Goal: Task Accomplishment & Management: Use online tool/utility

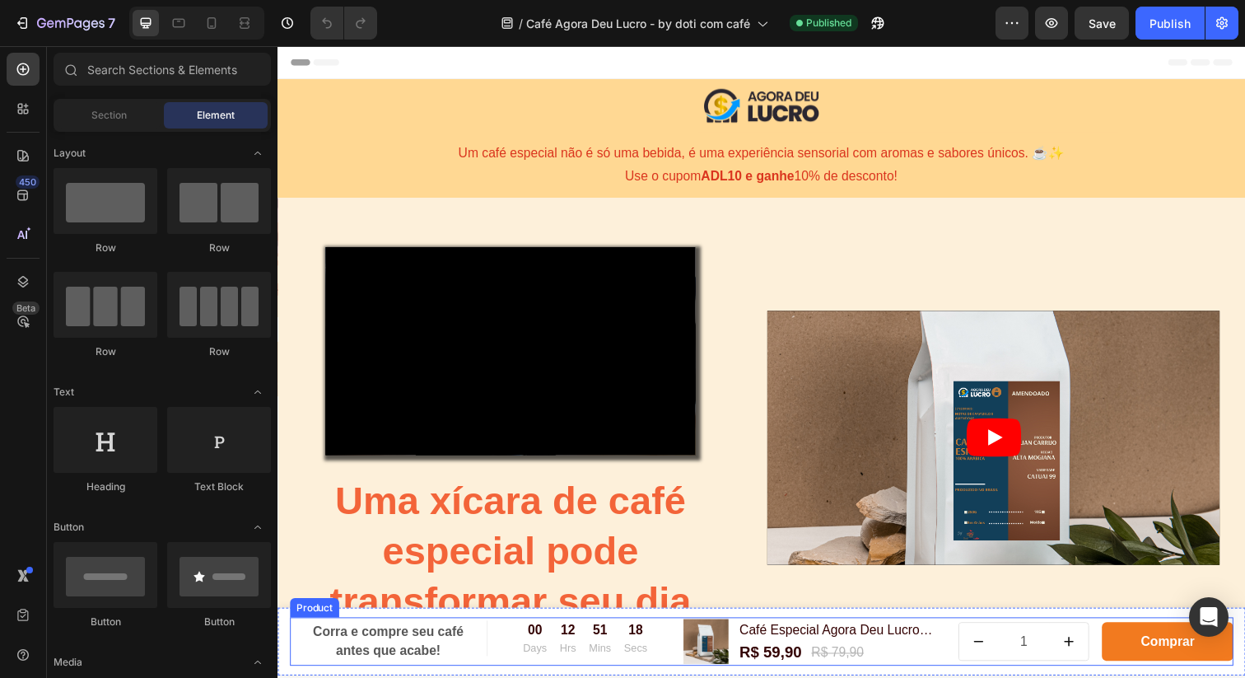
scroll to position [8, 0]
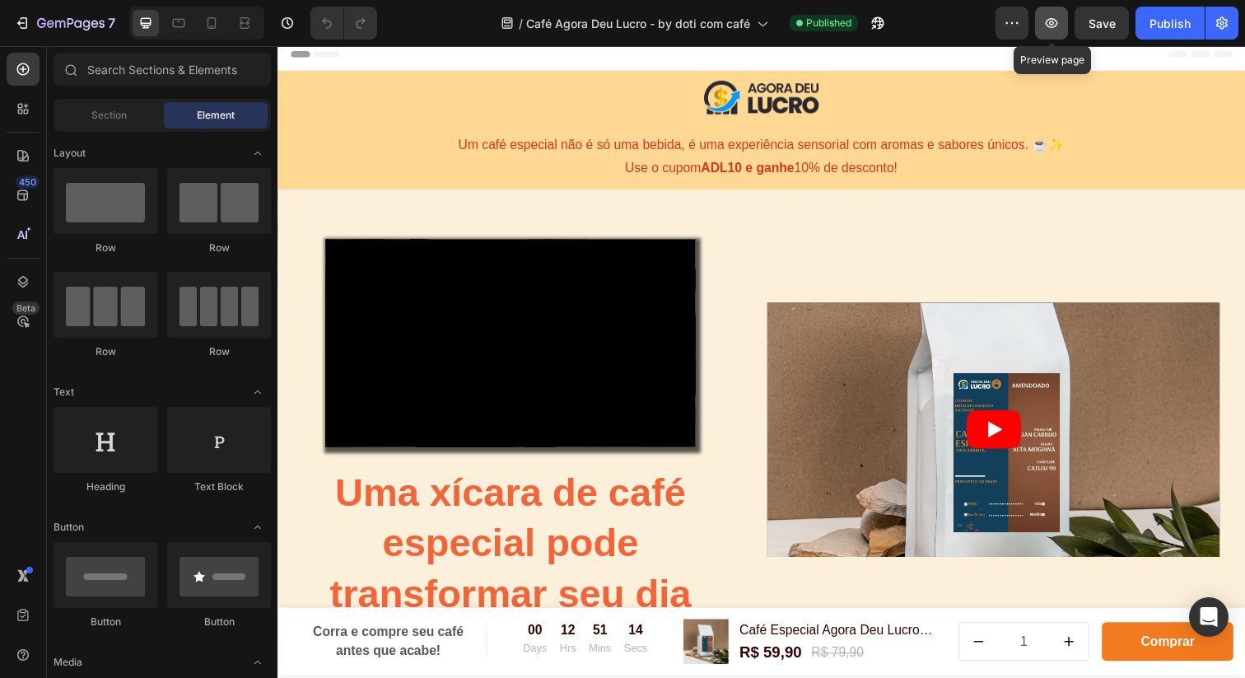
click at [1057, 23] on icon "button" at bounding box center [1051, 23] width 16 height 16
click at [1161, 19] on div "Publish" at bounding box center [1170, 23] width 41 height 17
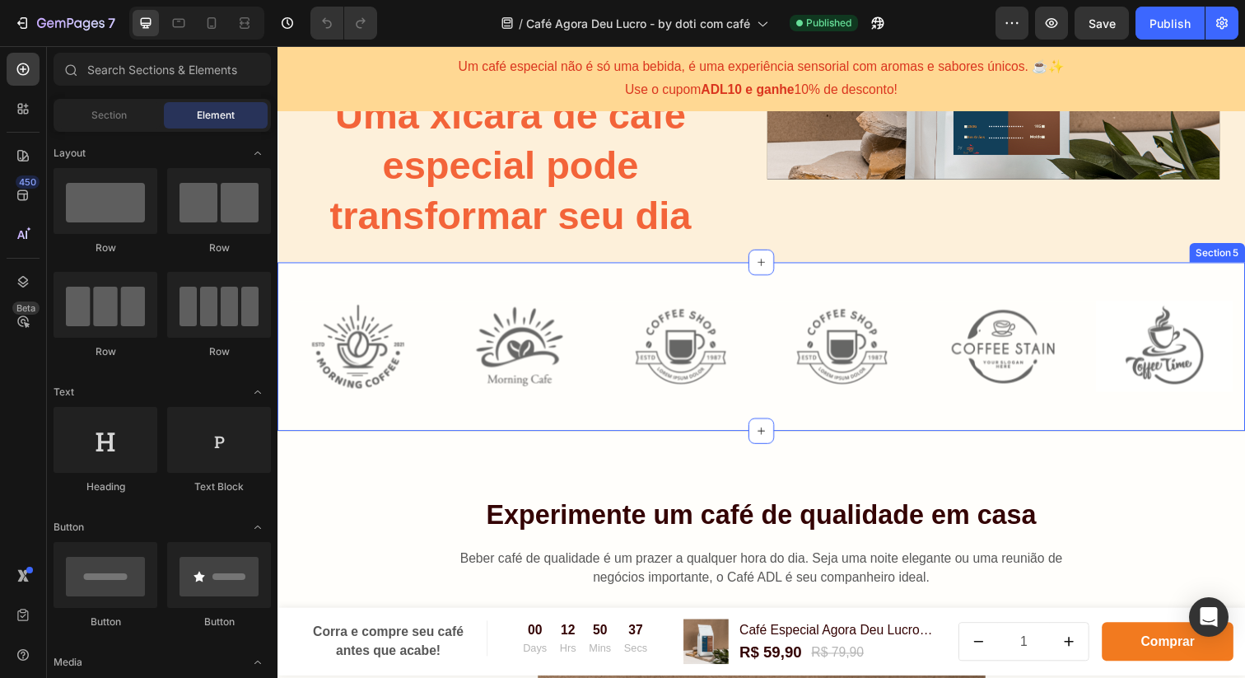
scroll to position [394, 0]
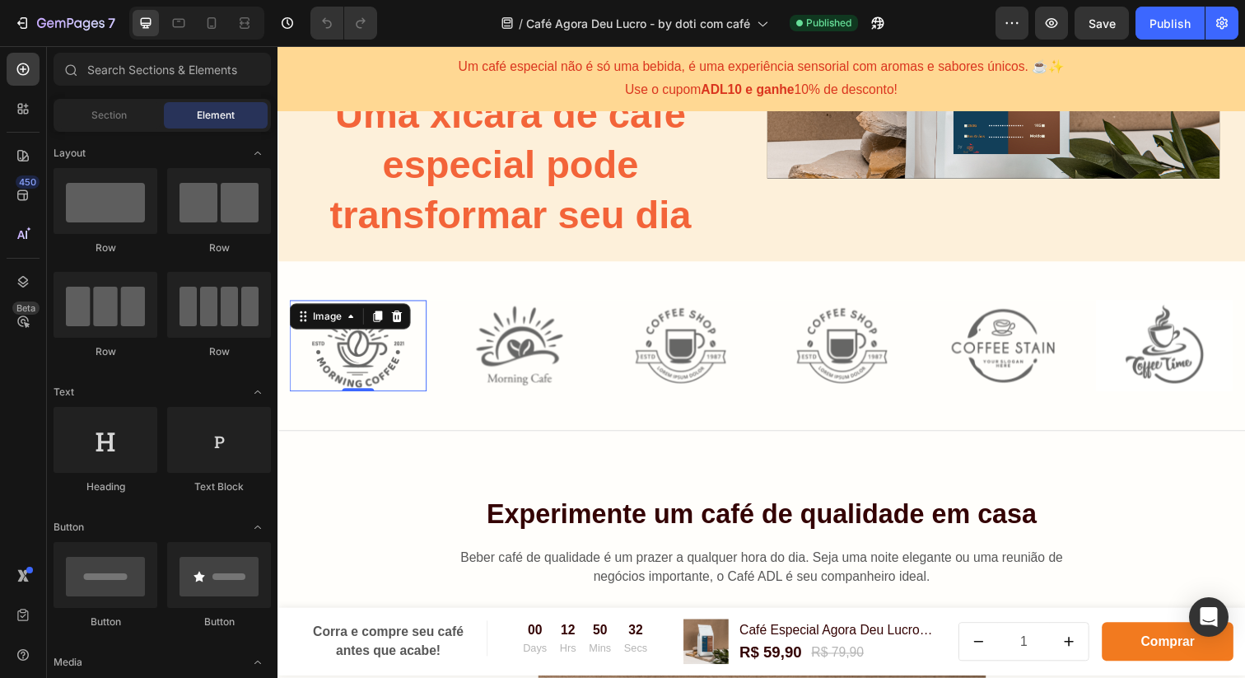
click at [367, 353] on img at bounding box center [360, 352] width 140 height 93
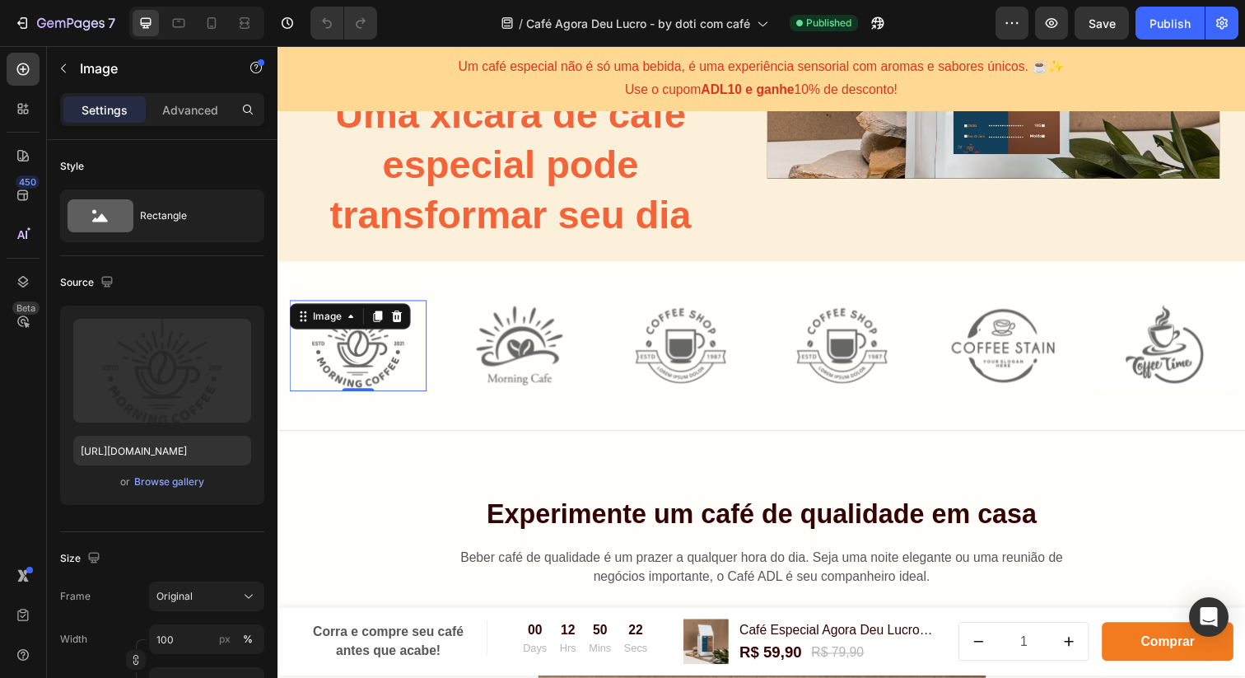
click at [366, 367] on img at bounding box center [360, 352] width 140 height 93
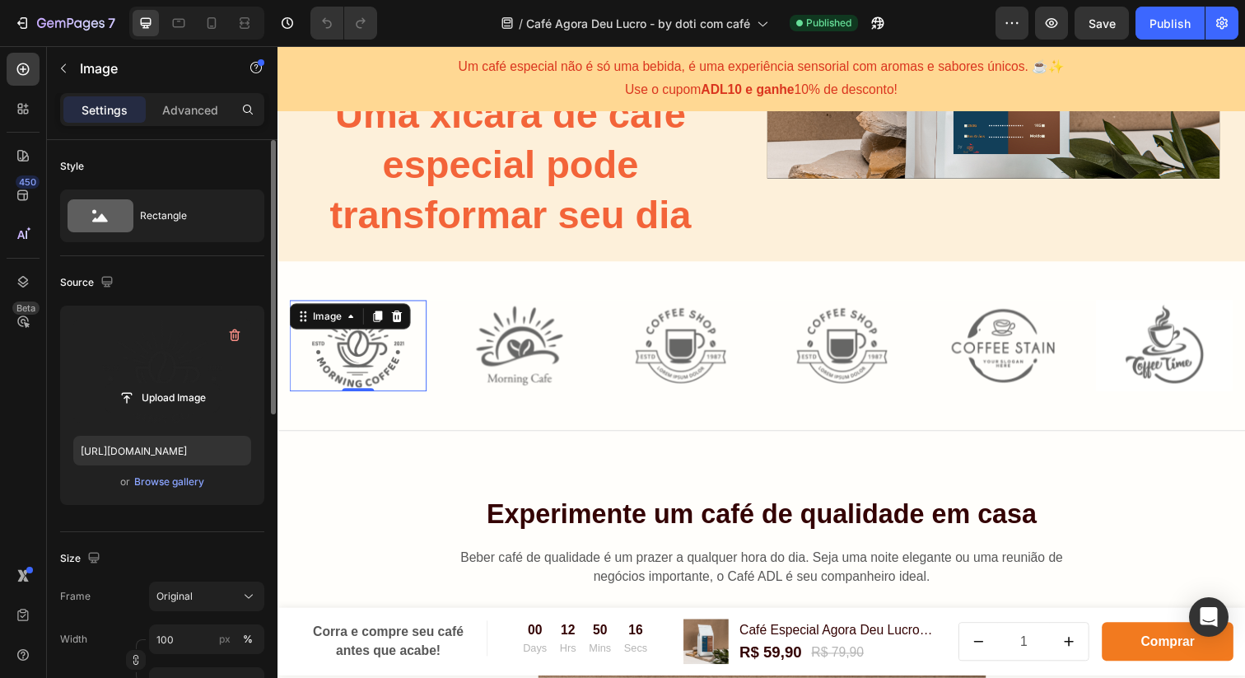
click at [155, 366] on label at bounding box center [162, 371] width 178 height 104
click at [155, 384] on input "file" at bounding box center [162, 398] width 114 height 28
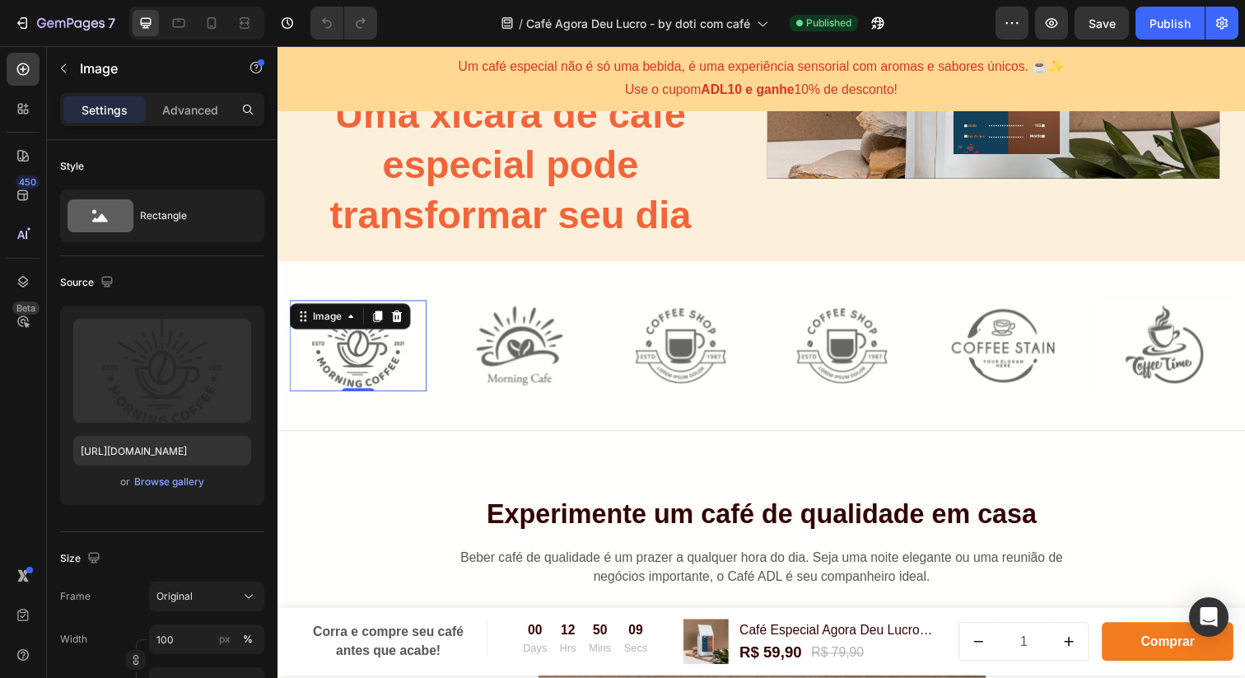
click at [365, 360] on img at bounding box center [360, 352] width 140 height 93
click at [176, 483] on div "Browse gallery" at bounding box center [169, 481] width 70 height 15
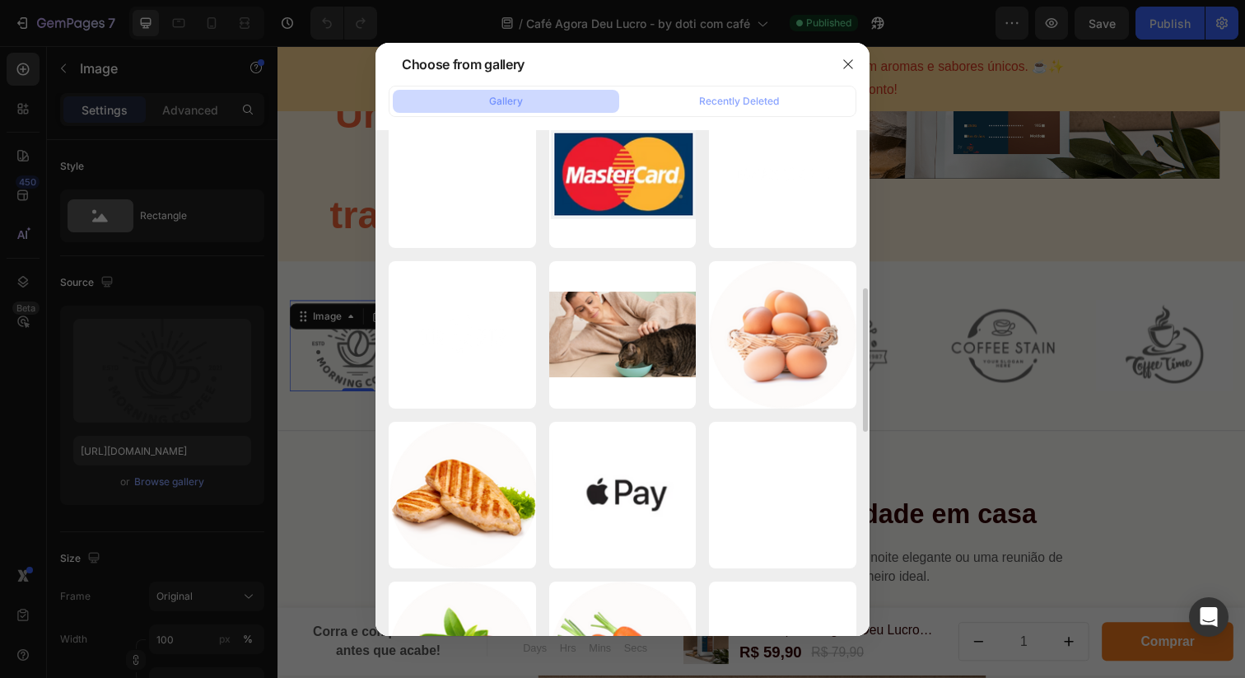
scroll to position [0, 0]
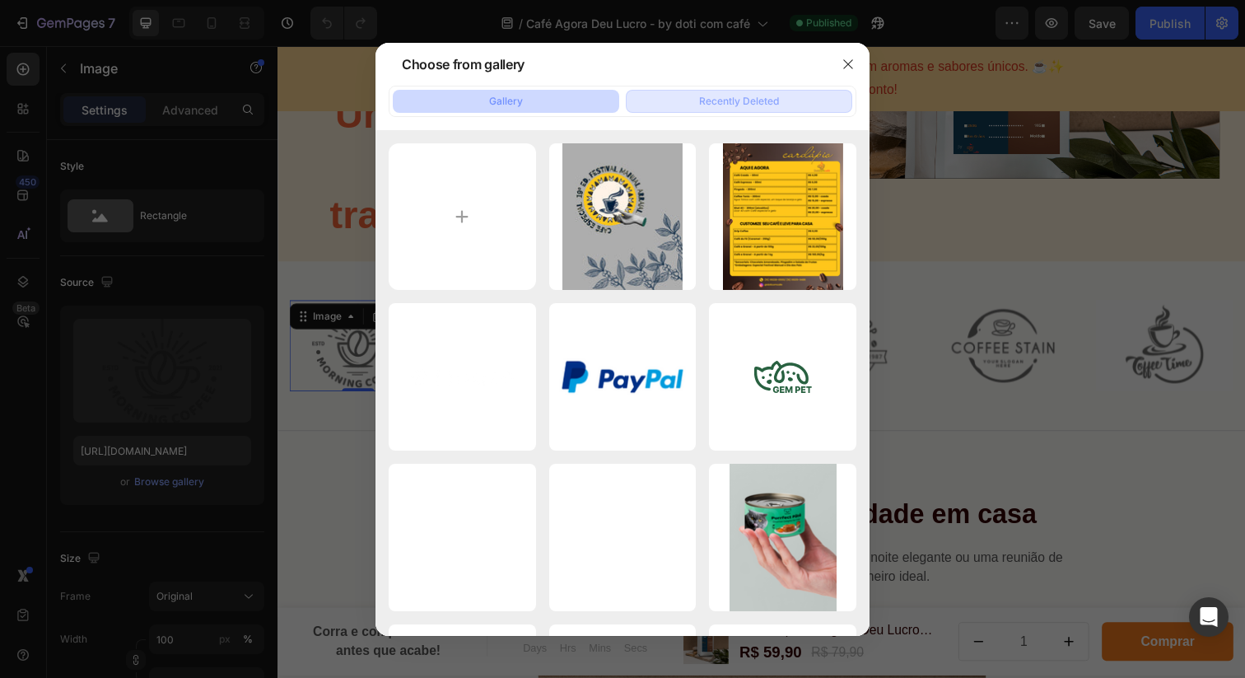
click at [727, 94] on div "Recently Deleted" at bounding box center [739, 101] width 80 height 15
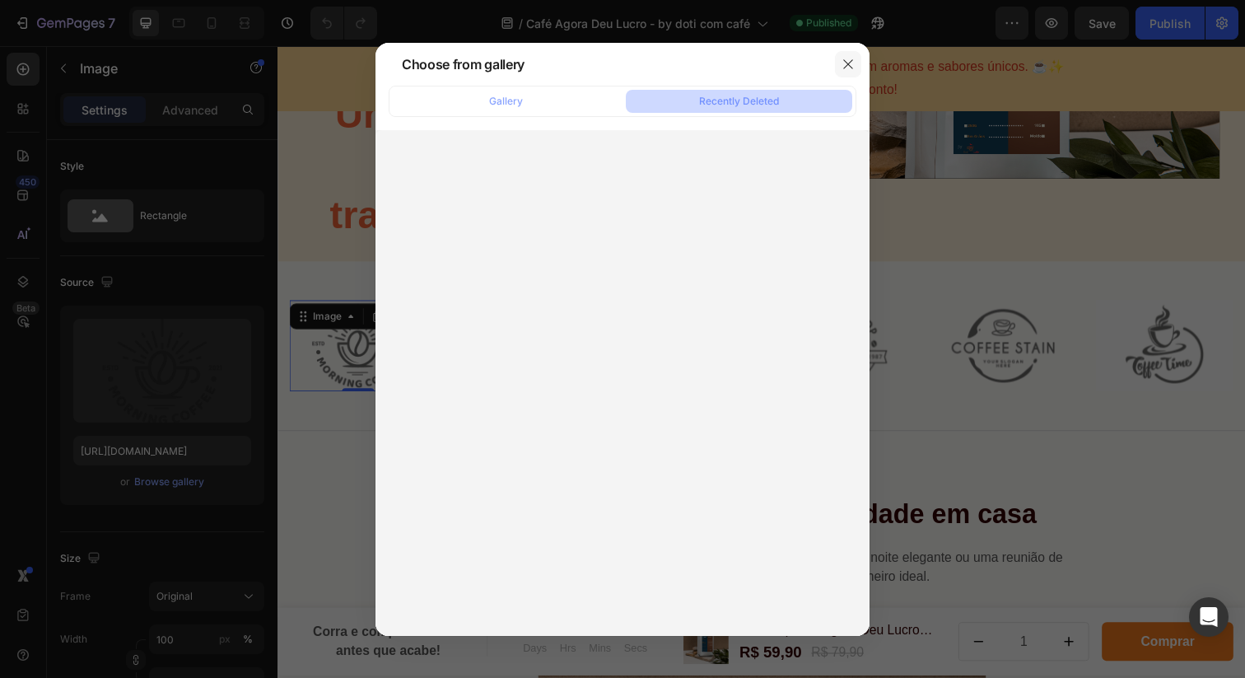
drag, startPoint x: 852, startPoint y: 63, endPoint x: 846, endPoint y: 71, distance: 10.5
click at [852, 63] on icon "button" at bounding box center [848, 64] width 13 height 13
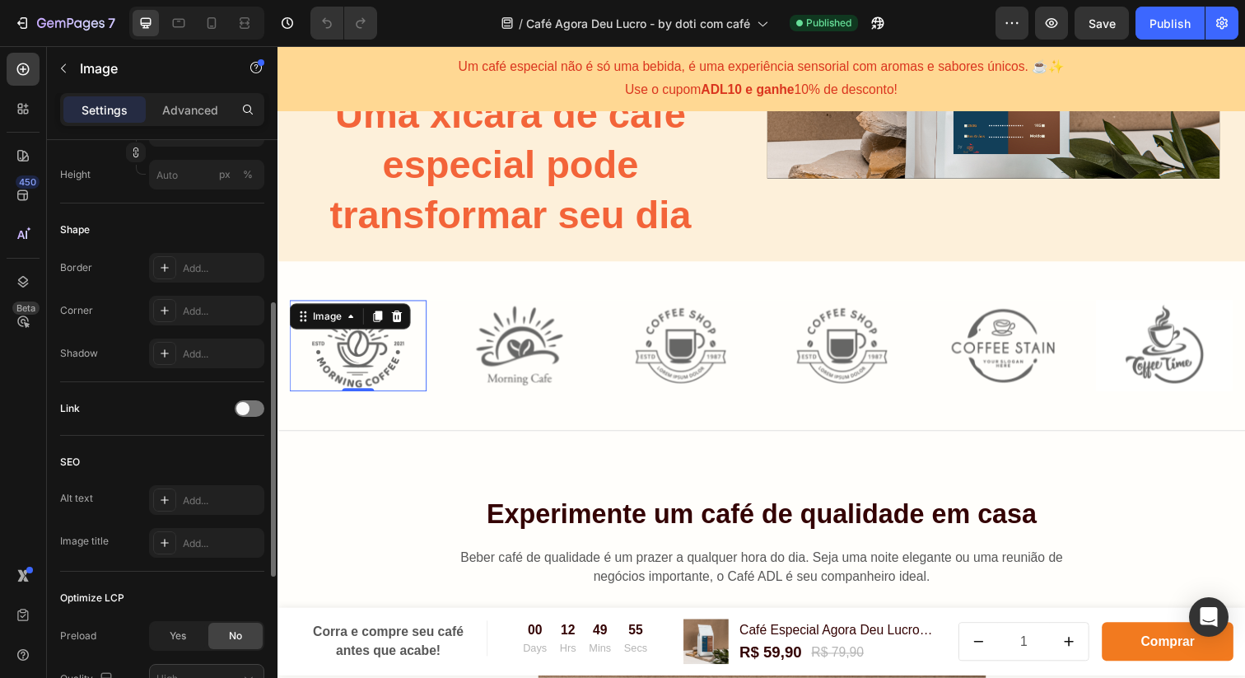
scroll to position [516, 0]
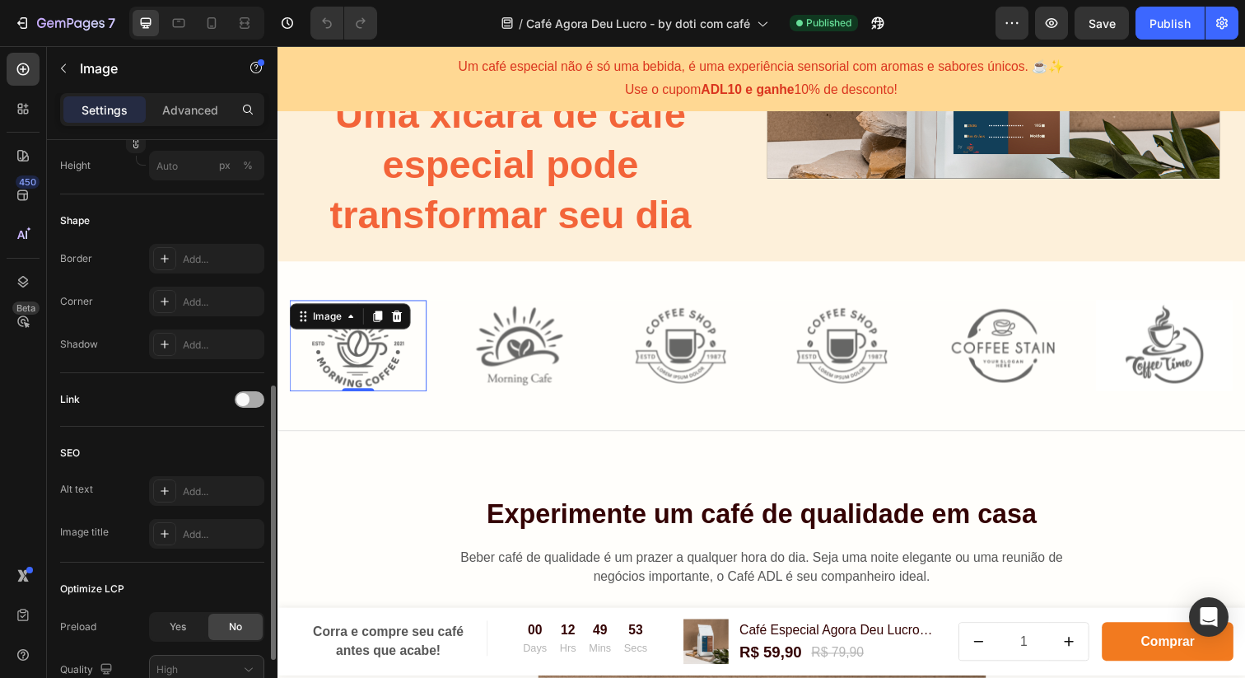
click at [247, 400] on div at bounding box center [250, 399] width 30 height 13
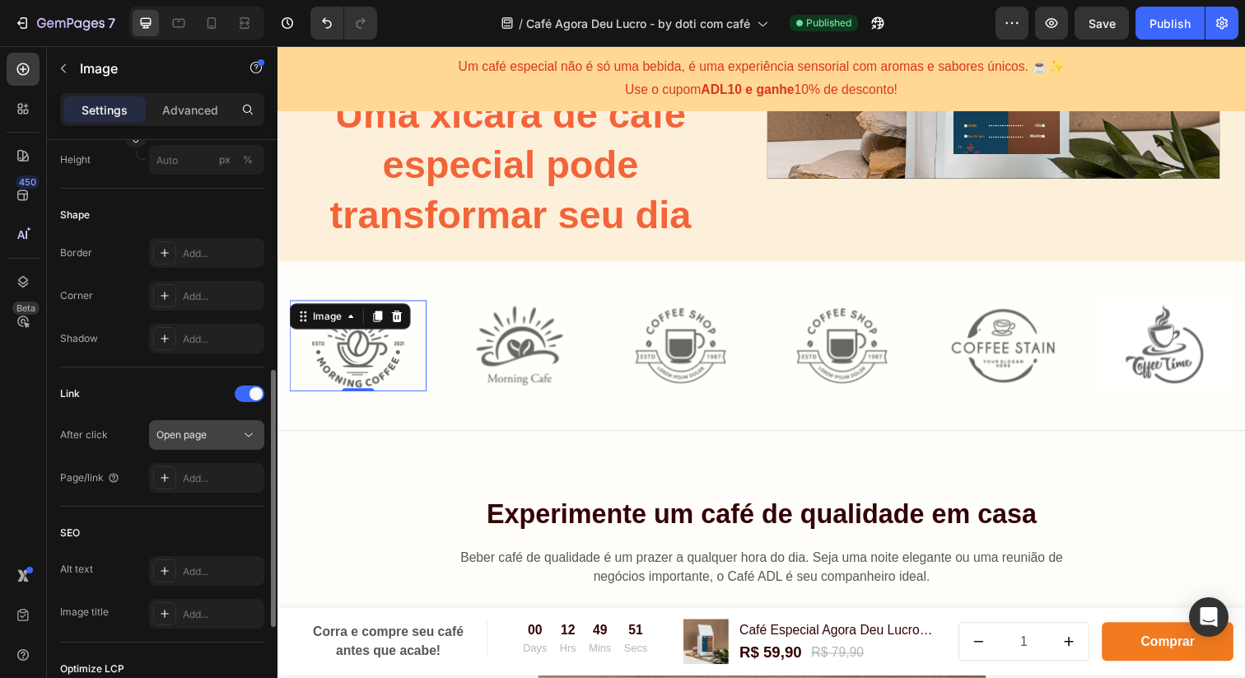
click at [251, 431] on icon at bounding box center [248, 435] width 16 height 16
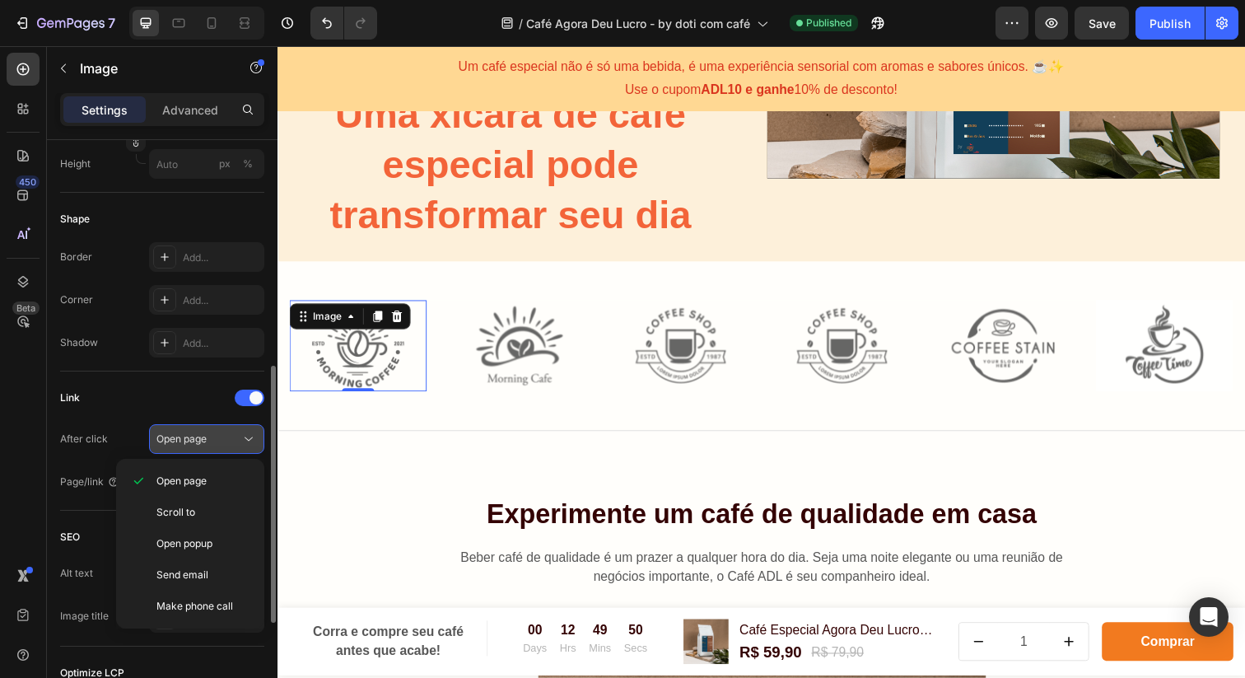
scroll to position [516, 0]
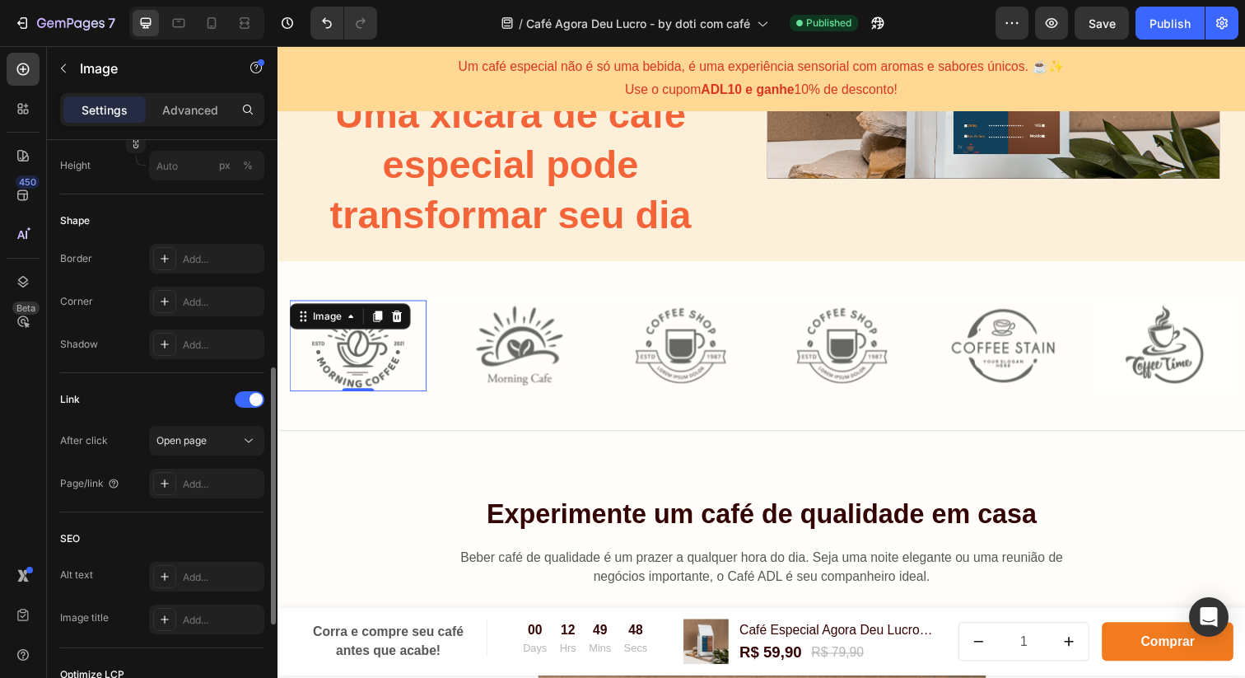
click at [204, 405] on div "Link" at bounding box center [162, 399] width 204 height 26
click at [166, 481] on div at bounding box center [164, 483] width 23 height 23
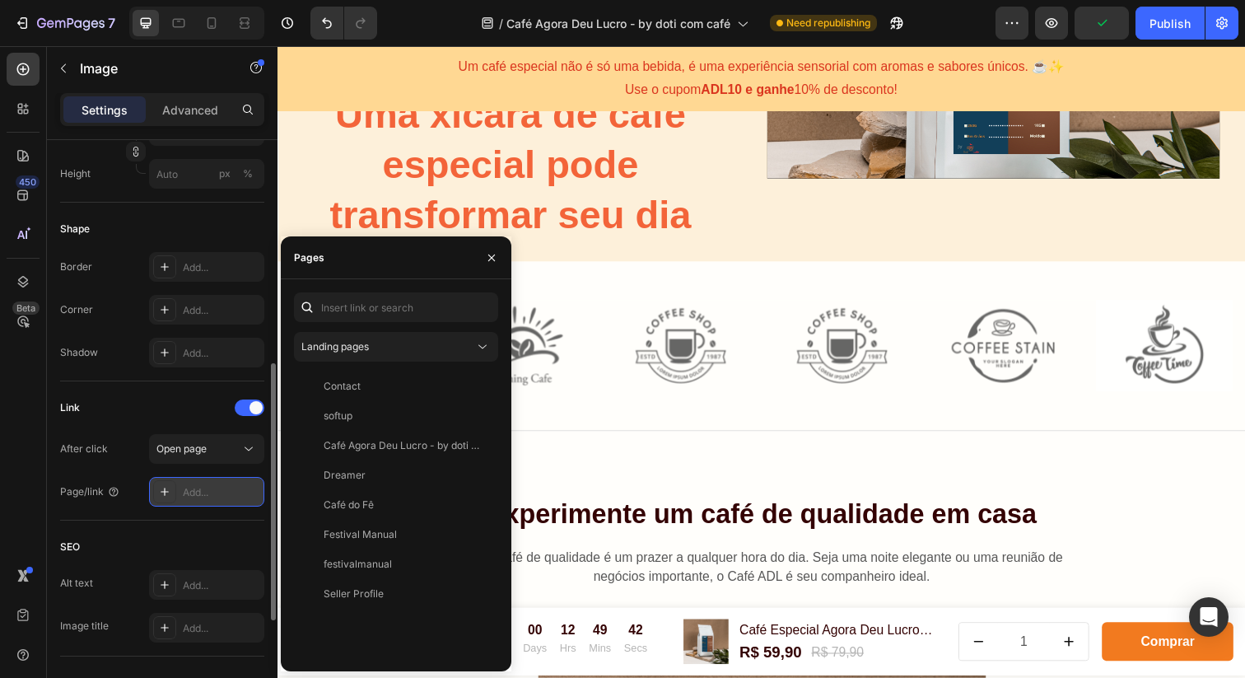
scroll to position [511, 0]
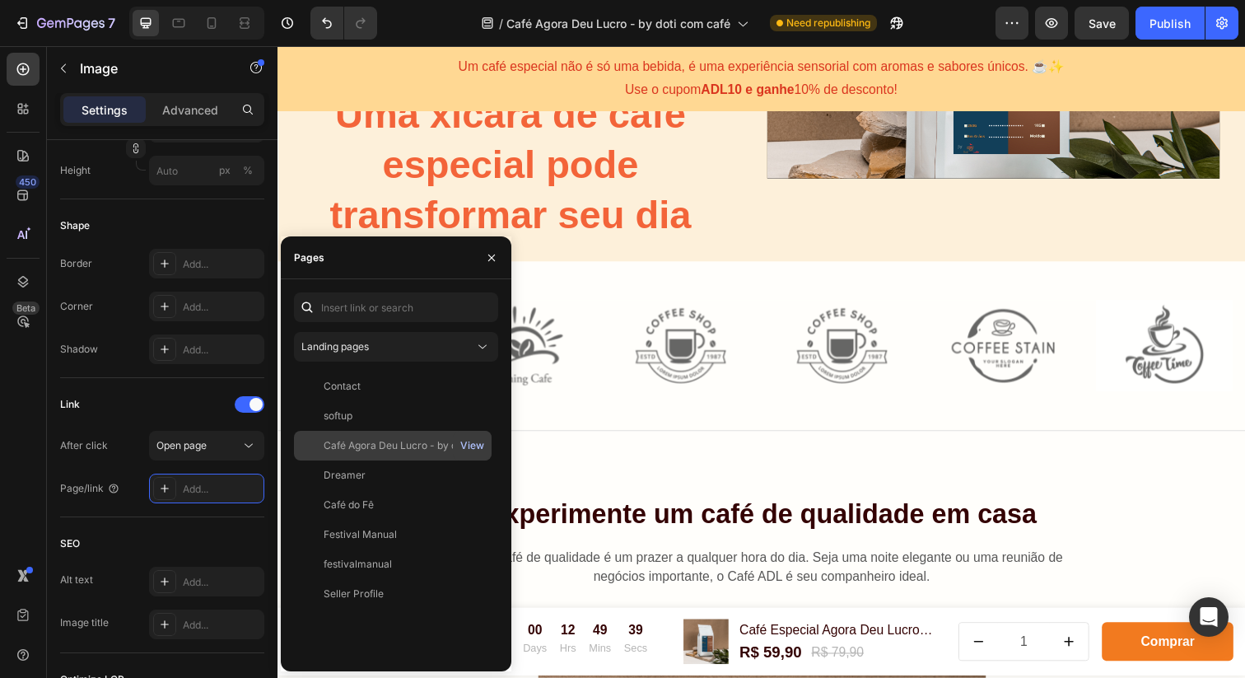
click at [478, 446] on div "View" at bounding box center [472, 445] width 24 height 15
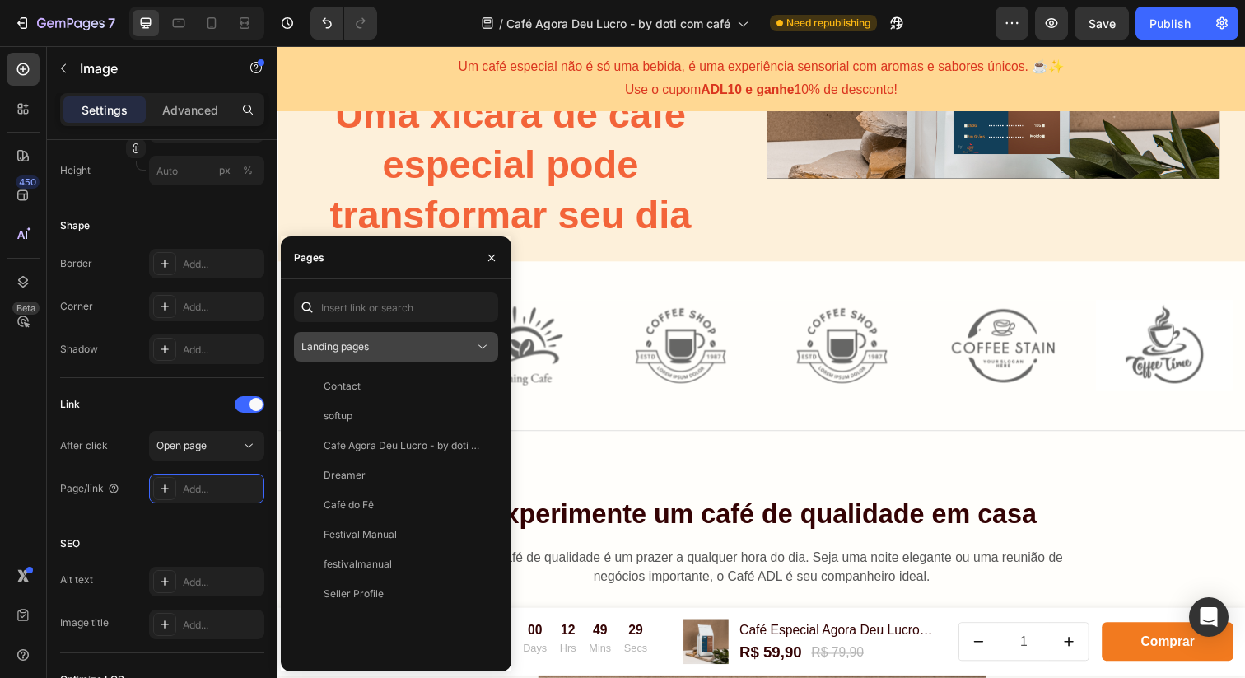
click at [448, 343] on div "Landing pages" at bounding box center [387, 346] width 173 height 15
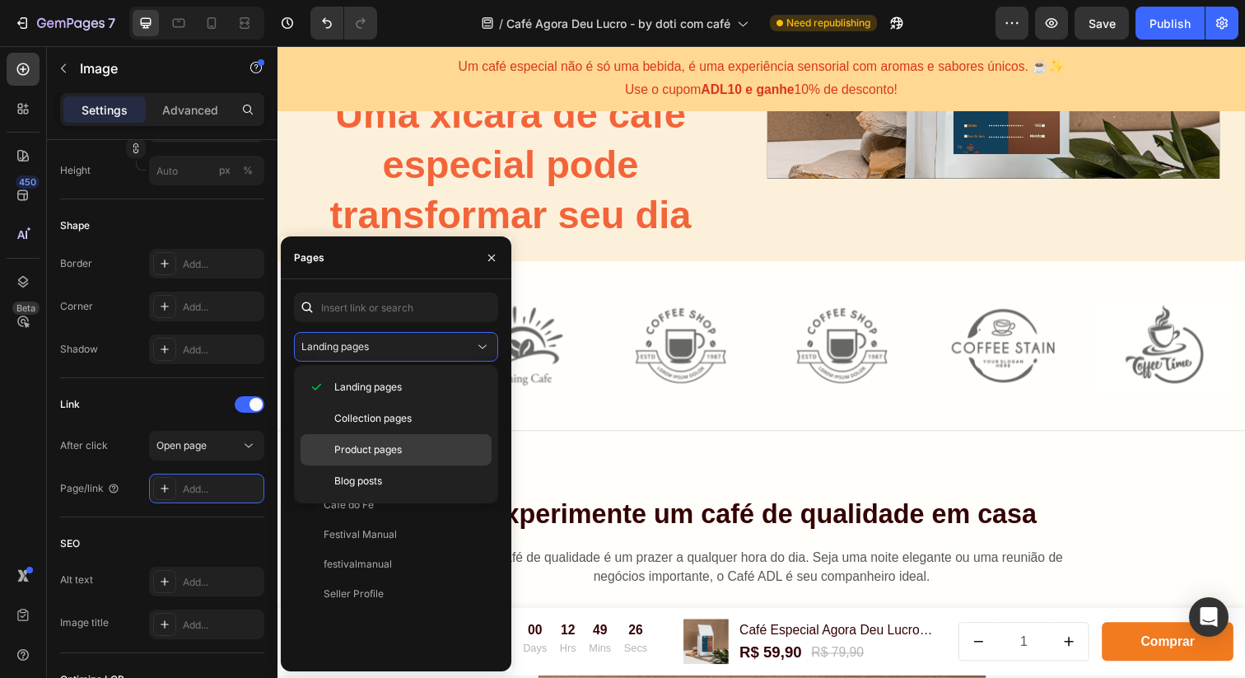
click at [397, 445] on span "Product pages" at bounding box center [368, 449] width 68 height 15
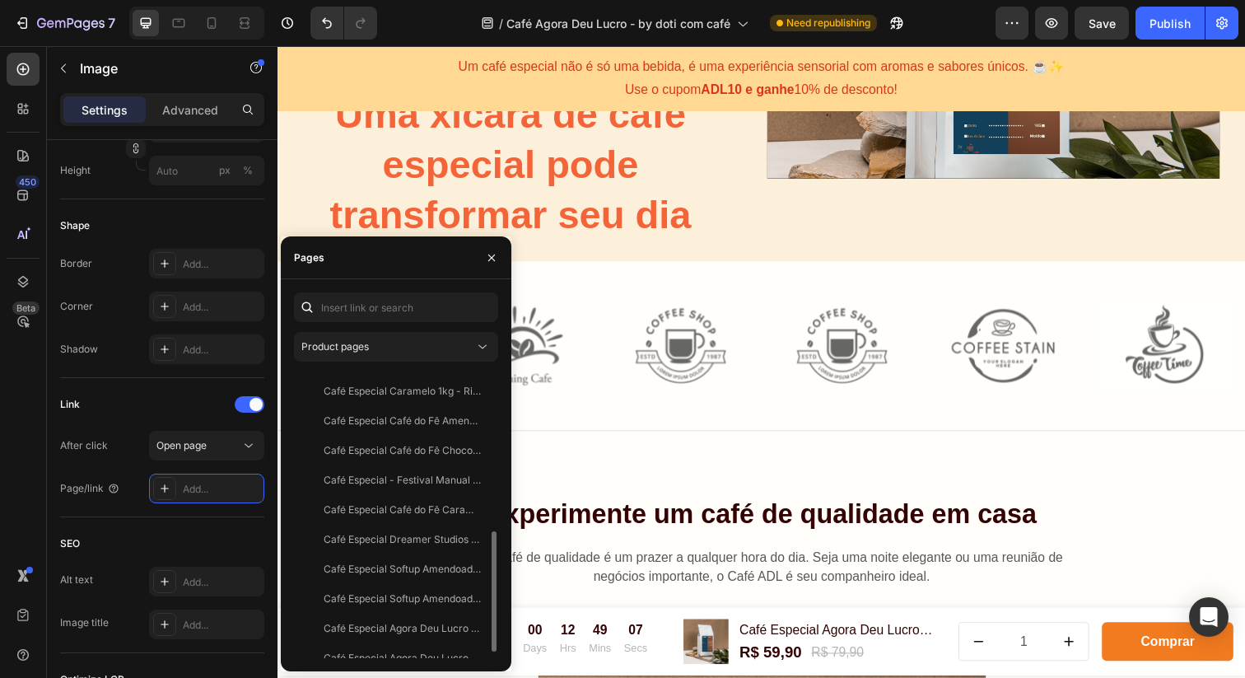
scroll to position [395, 0]
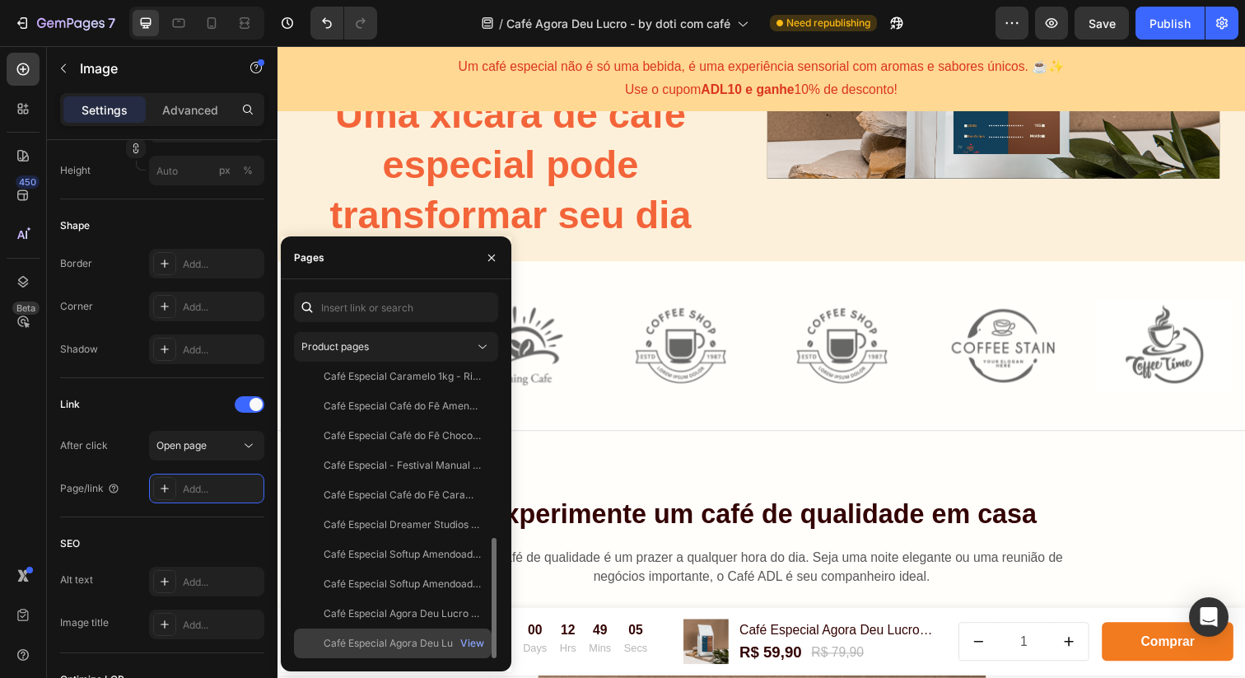
click at [425, 642] on div "Café Especial Agora Deu Lucro Amendoado 250g" at bounding box center [403, 643] width 158 height 15
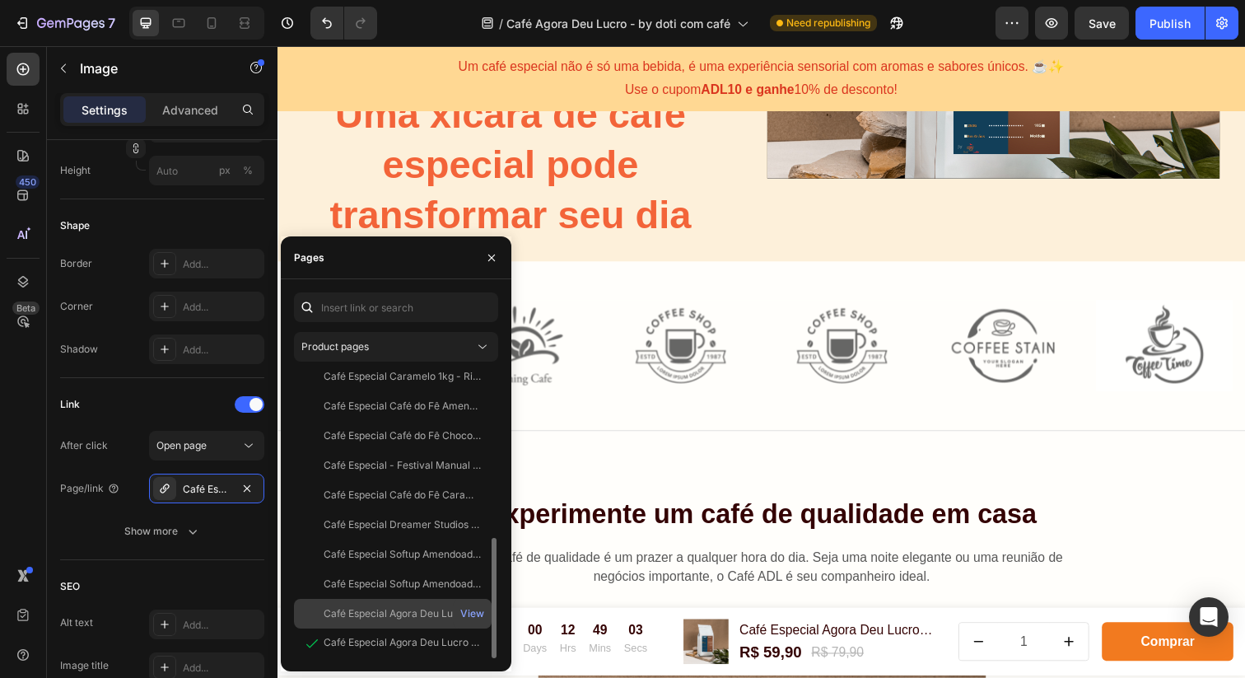
click at [430, 615] on div "Café Especial Agora Deu Lucro Amendoado 1 kg" at bounding box center [403, 613] width 158 height 15
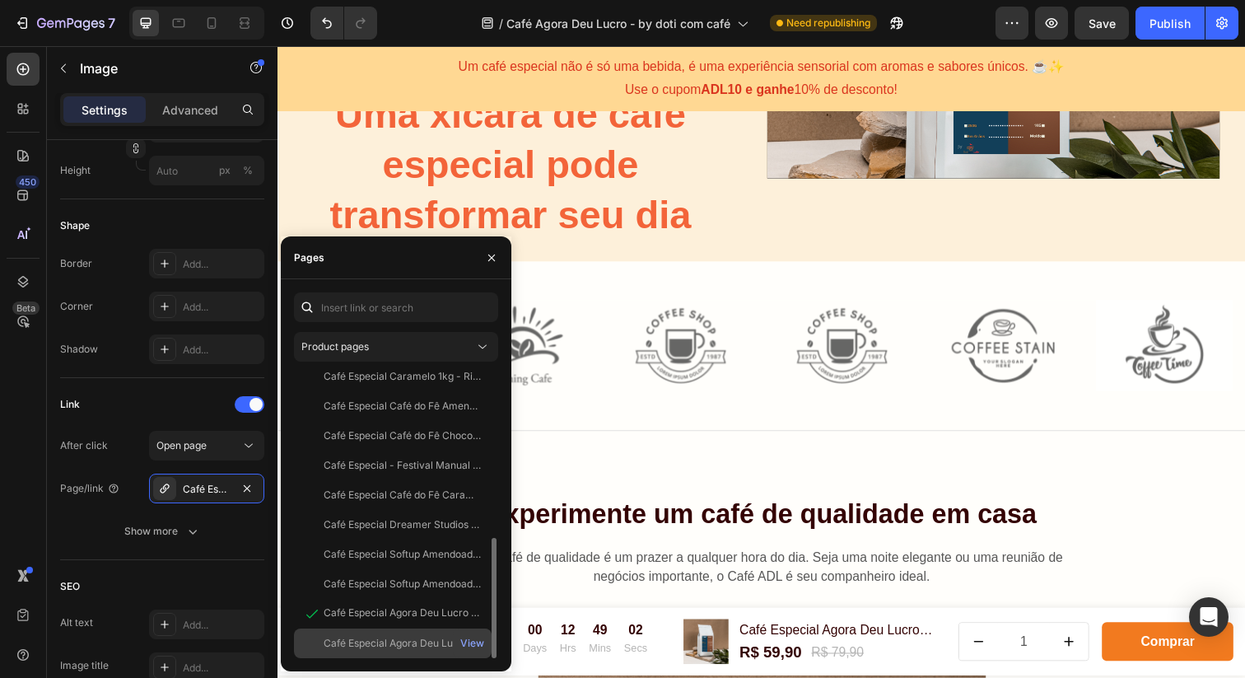
click at [418, 639] on div "Café Especial Agora Deu Lucro Amendoado 250g" at bounding box center [403, 643] width 158 height 15
click at [497, 252] on icon "button" at bounding box center [491, 257] width 13 height 13
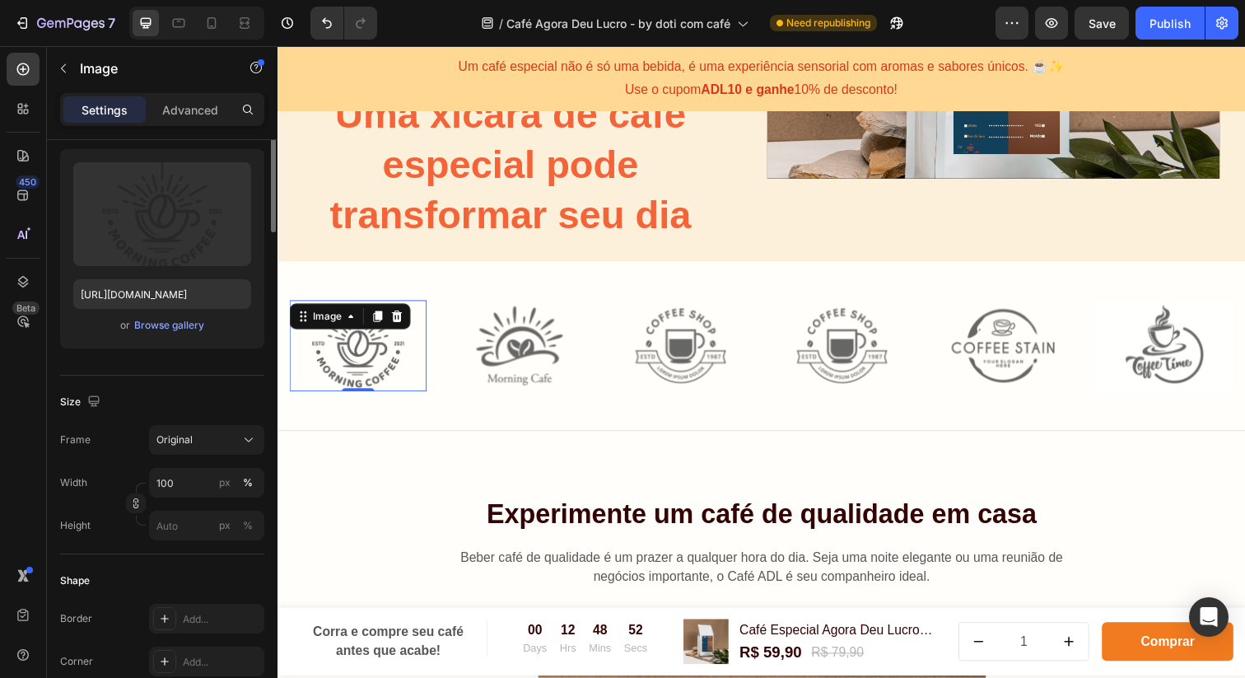
scroll to position [0, 0]
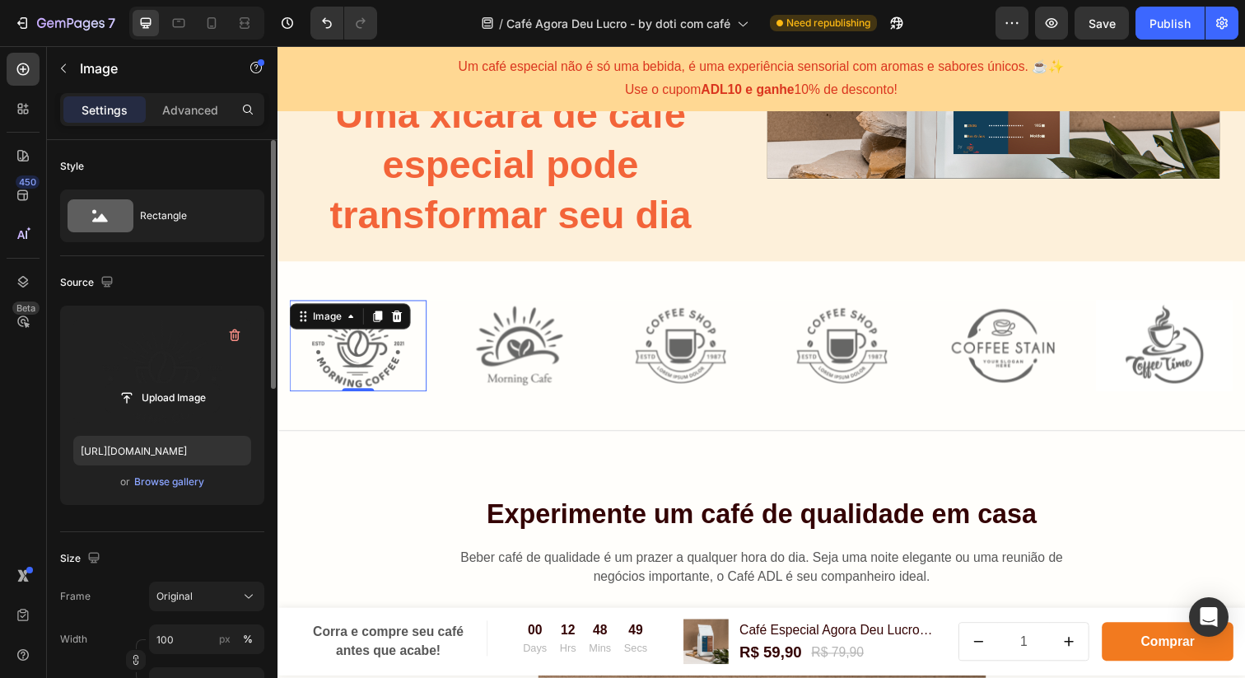
click at [163, 335] on label at bounding box center [162, 371] width 178 height 104
click at [163, 384] on input "file" at bounding box center [162, 398] width 114 height 28
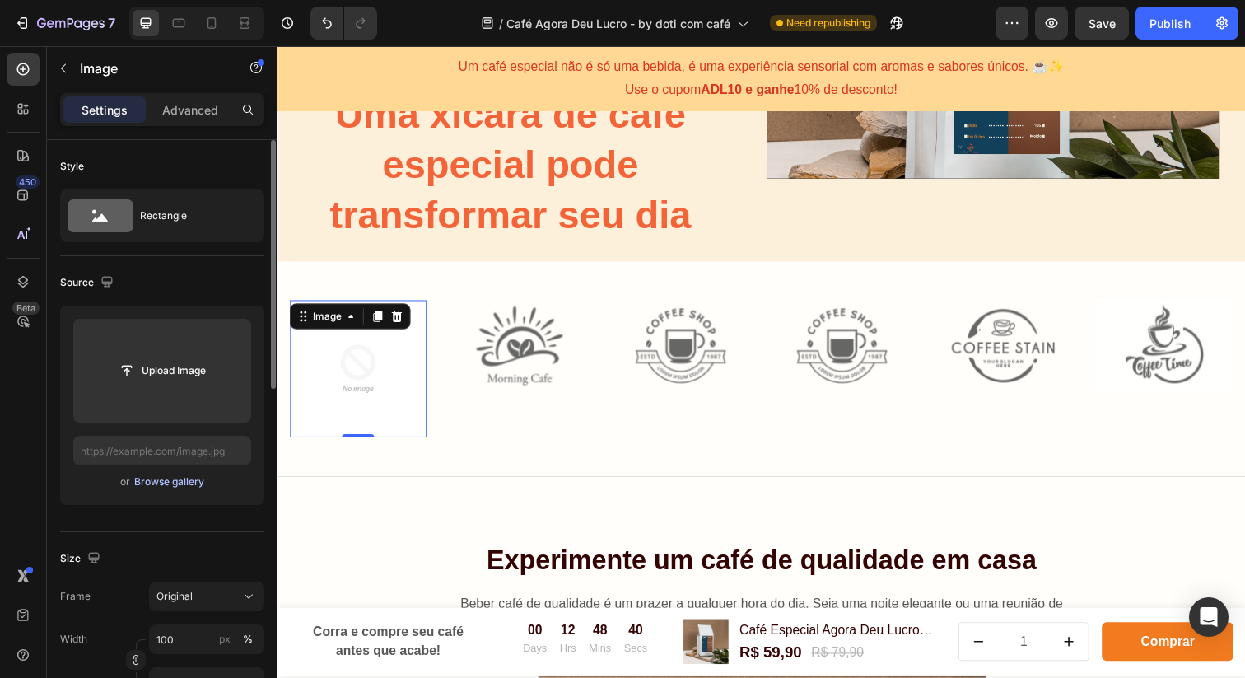
click at [168, 484] on div "Browse gallery" at bounding box center [169, 481] width 70 height 15
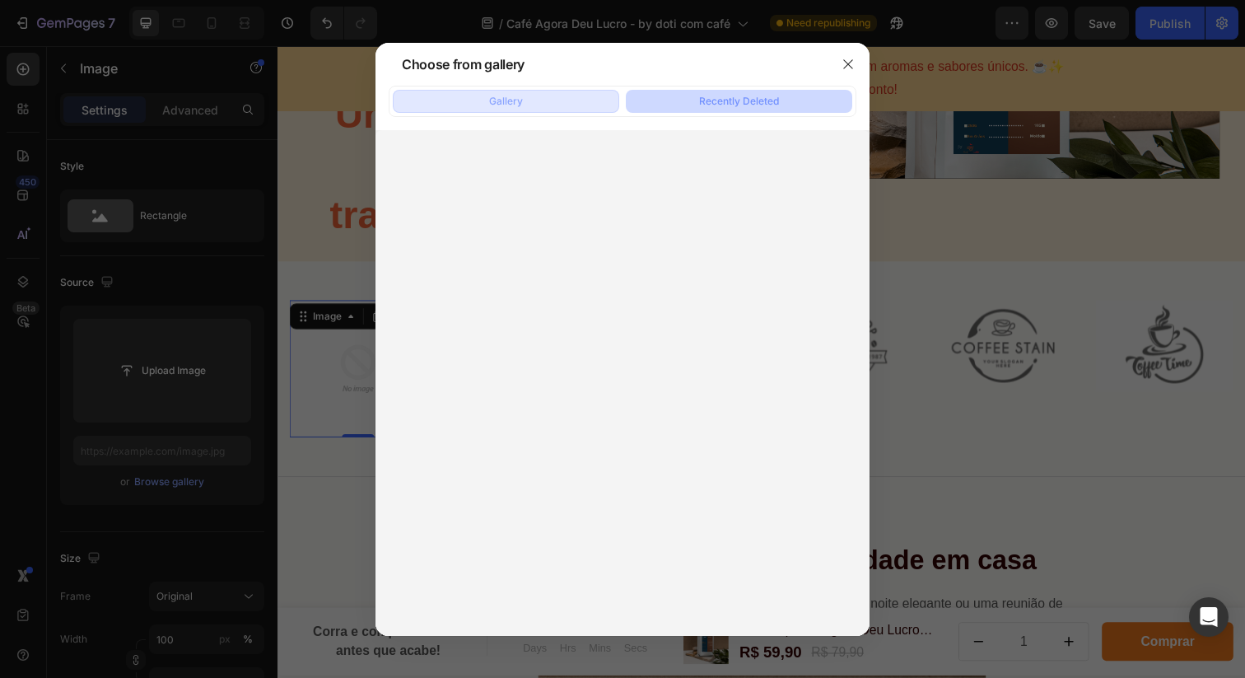
click at [513, 102] on div "Gallery" at bounding box center [506, 101] width 34 height 15
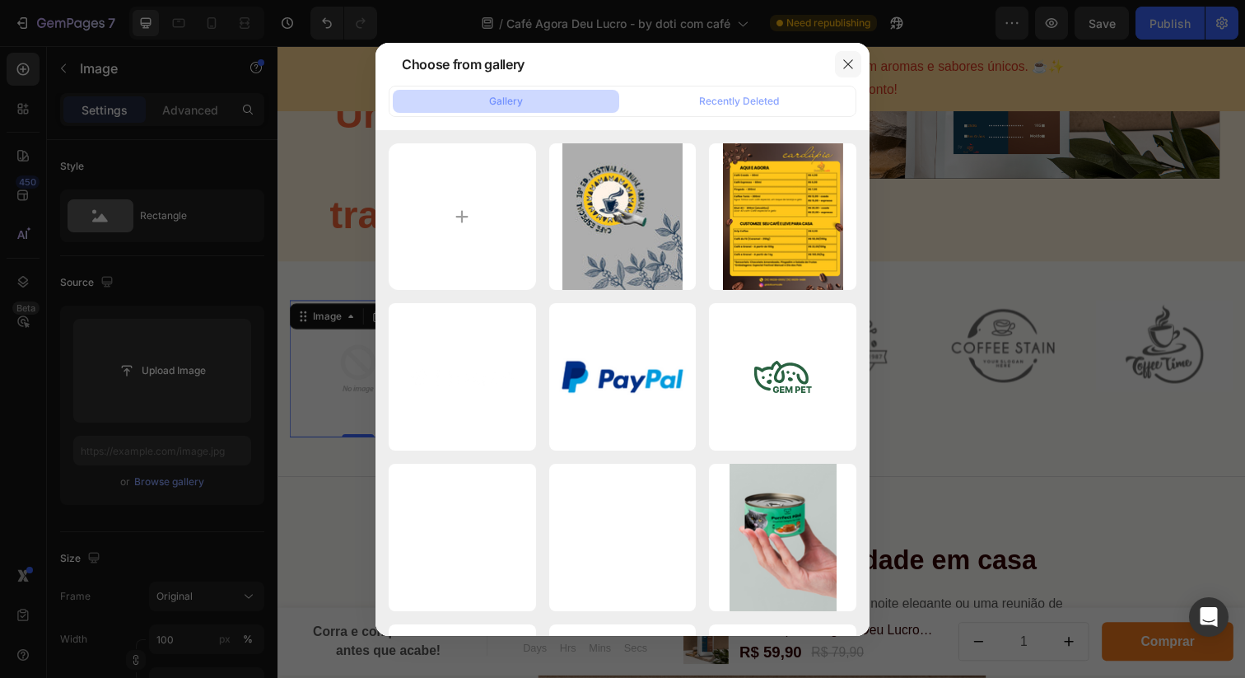
click at [848, 59] on icon "button" at bounding box center [848, 64] width 13 height 13
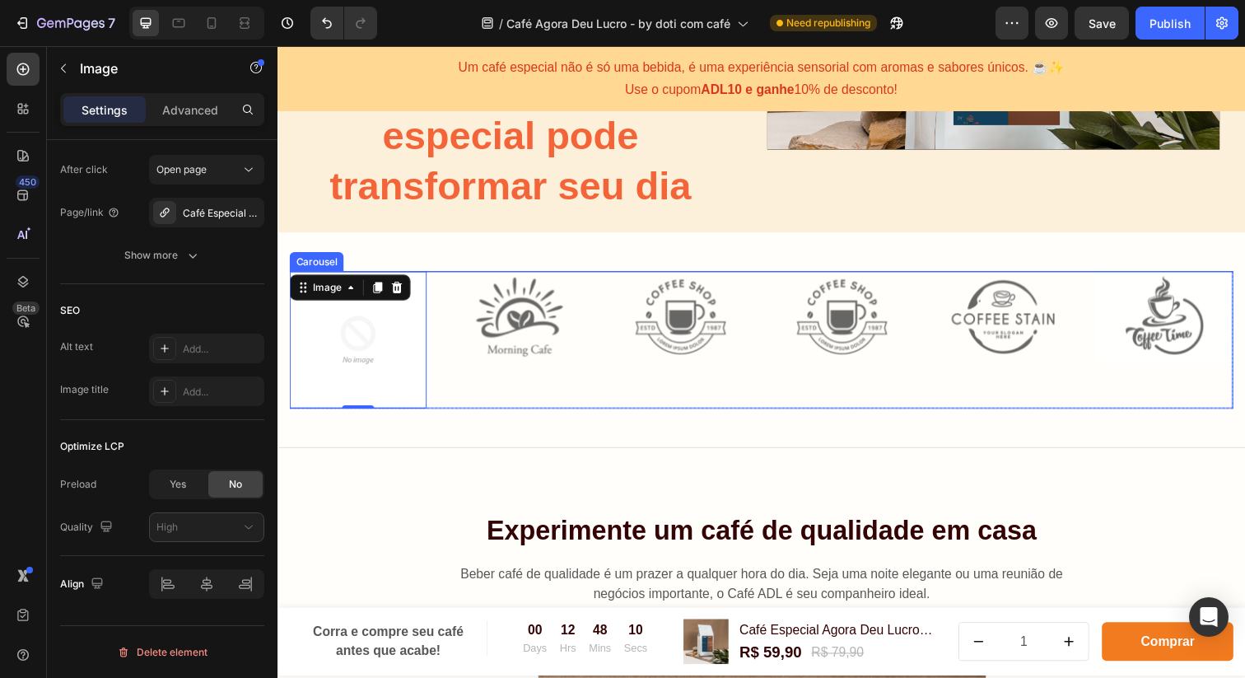
scroll to position [420, 0]
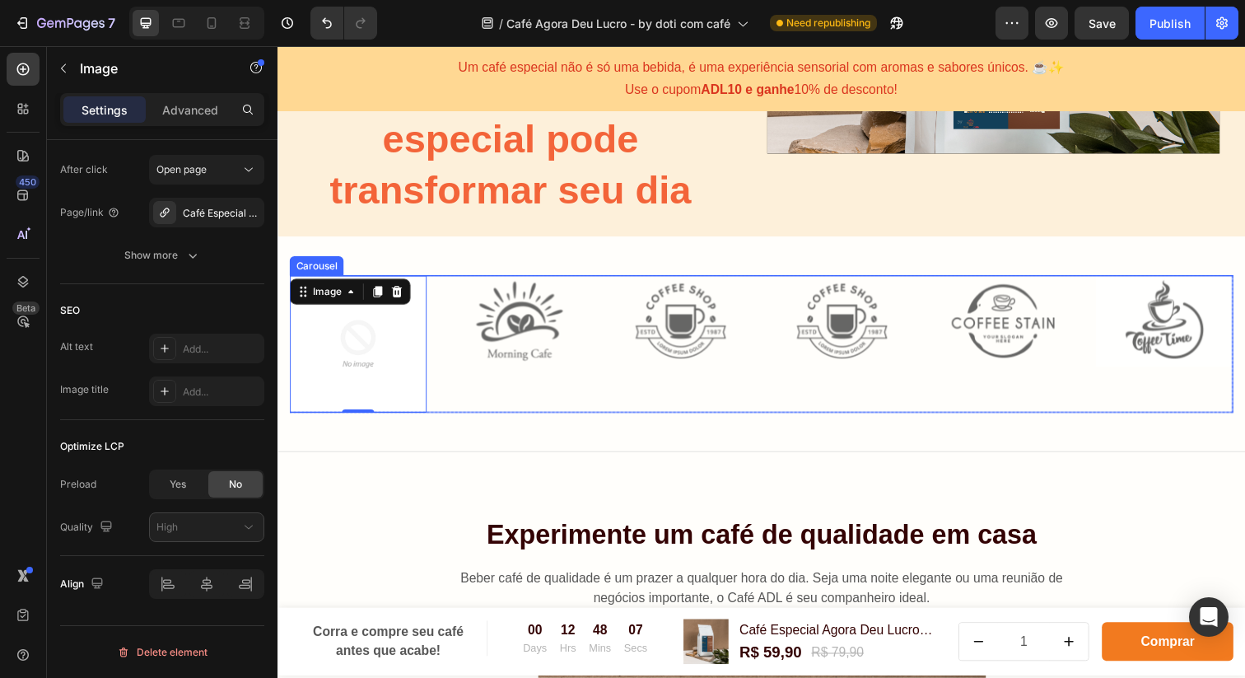
type input "https://ucarecdn.com/bca35532-df7a-41ca-b007-0e6cd1489b1d/-/format/auto/-/previ…"
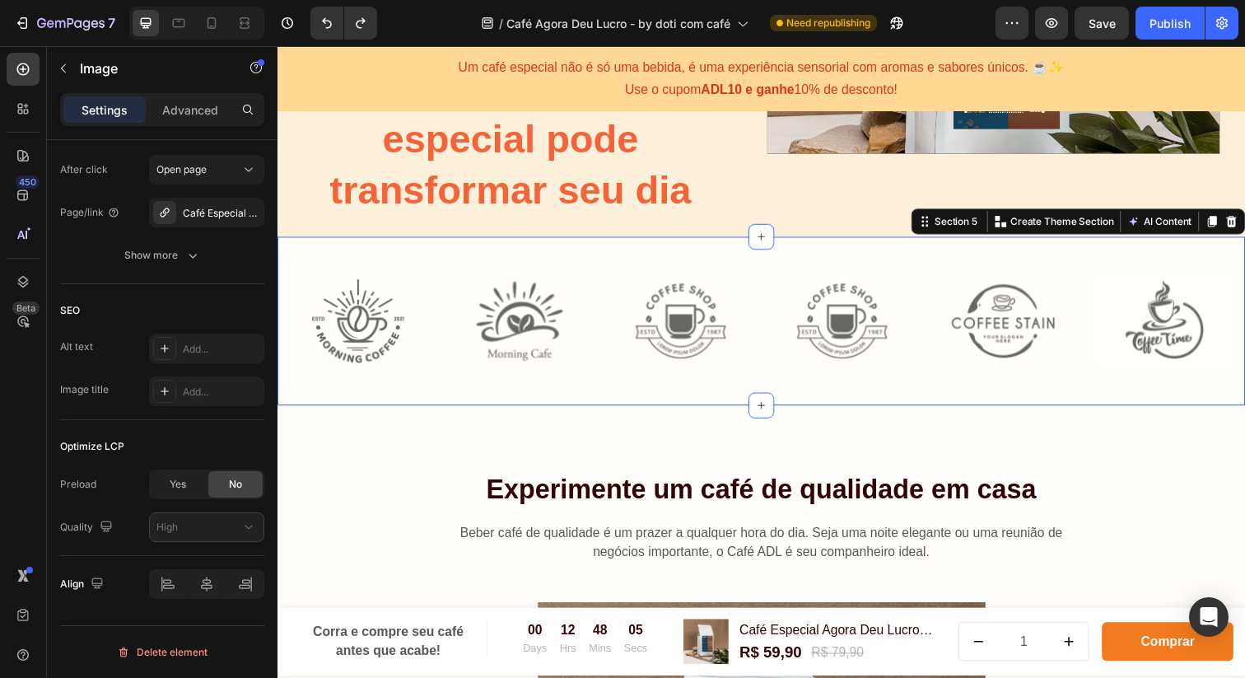
scroll to position [0, 0]
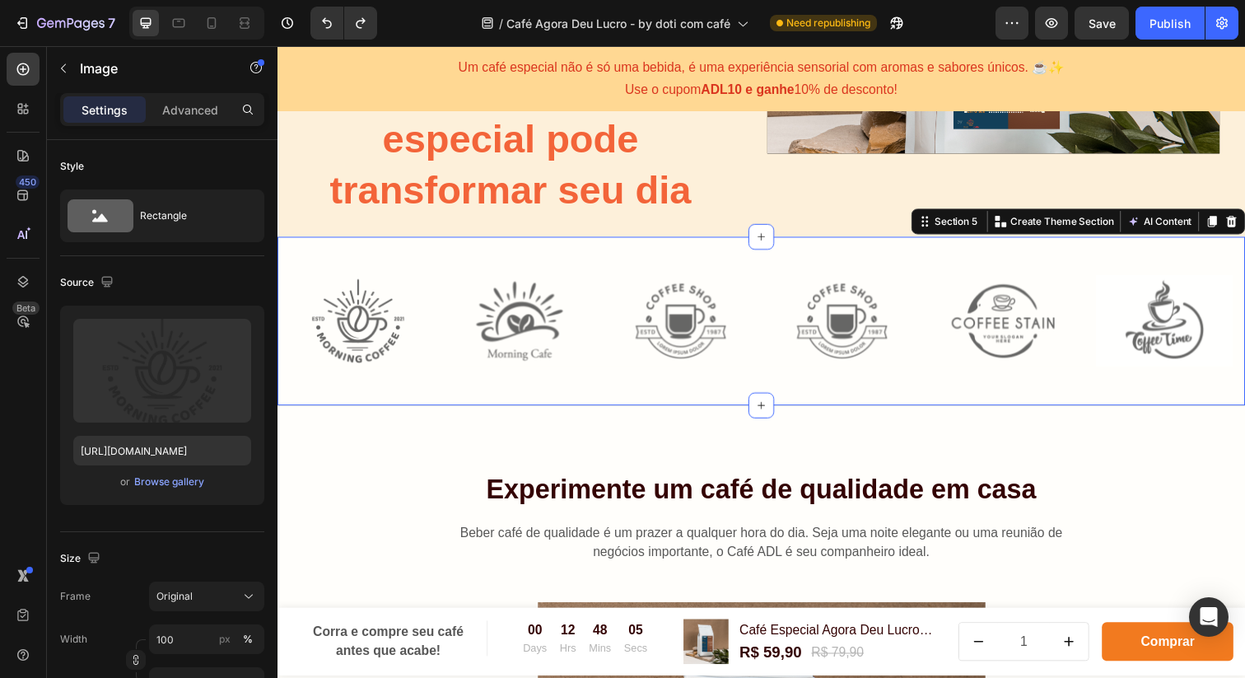
click at [534, 396] on div "Image Image Image Image Image Image Carousel Row Section 5 You can create reusa…" at bounding box center [772, 326] width 988 height 172
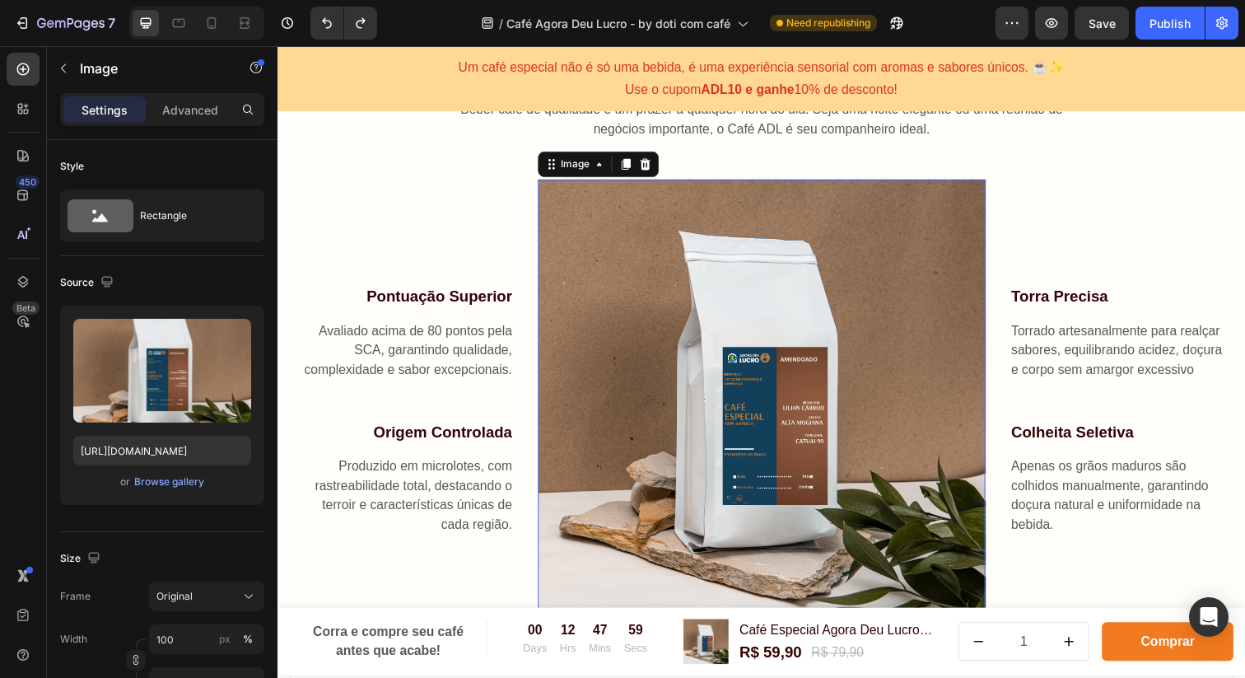
click at [759, 479] on img at bounding box center [772, 410] width 457 height 457
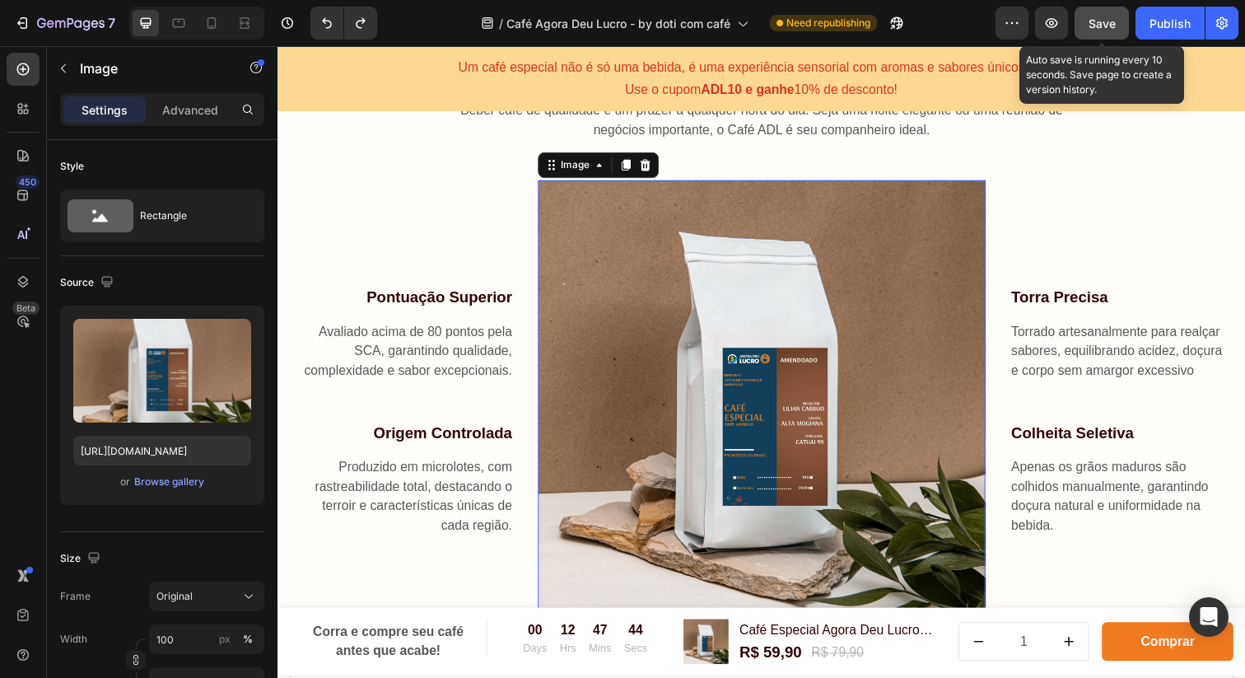
click at [1104, 19] on span "Save" at bounding box center [1102, 23] width 27 height 14
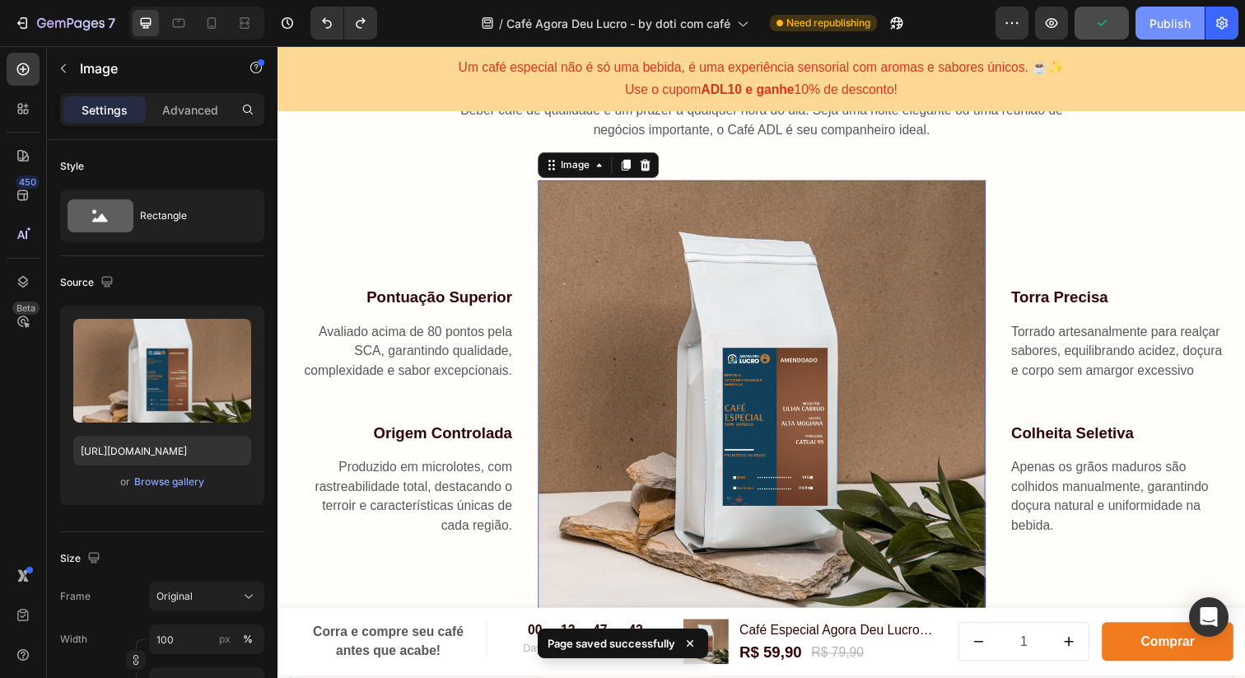
click at [1189, 11] on button "Publish" at bounding box center [1170, 23] width 69 height 33
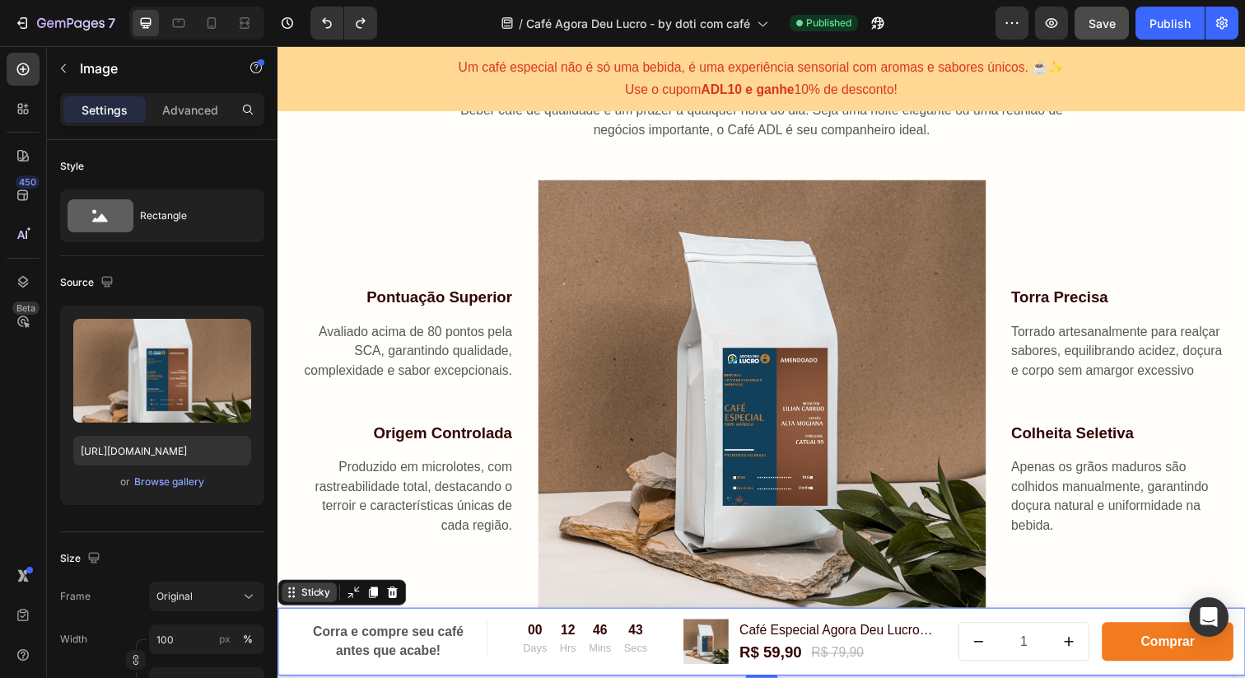
click at [304, 614] on div "Sticky" at bounding box center [343, 603] width 131 height 26
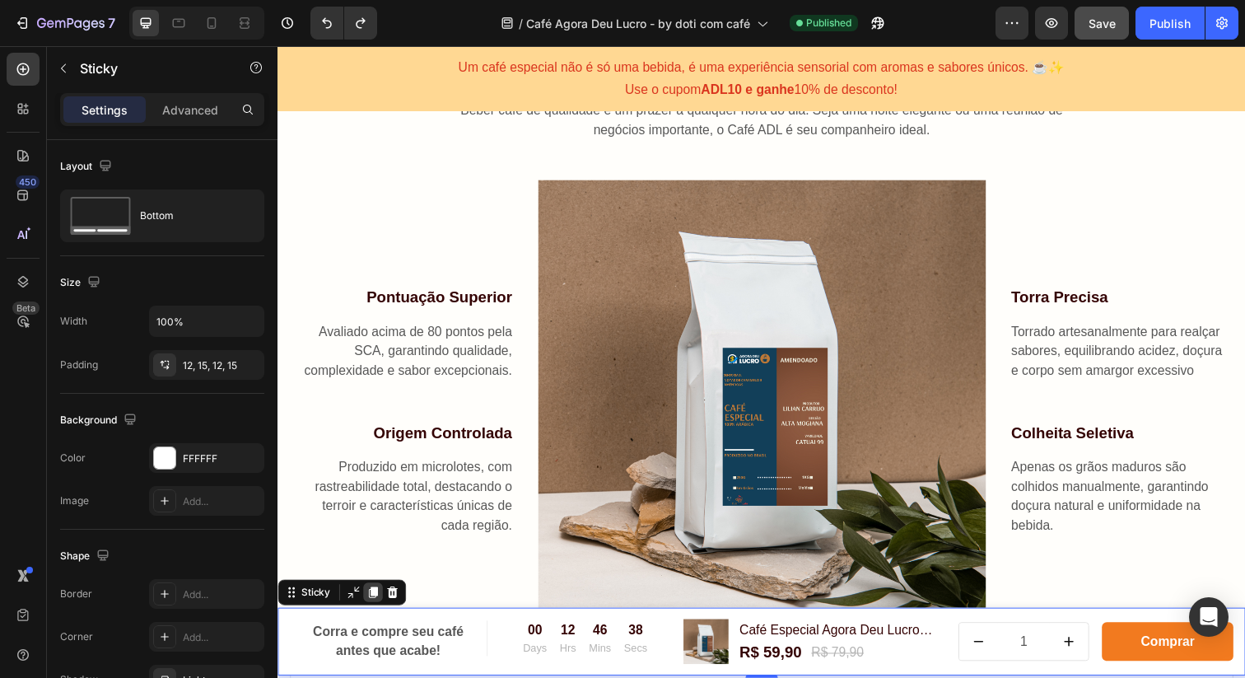
click at [375, 602] on icon at bounding box center [375, 604] width 9 height 12
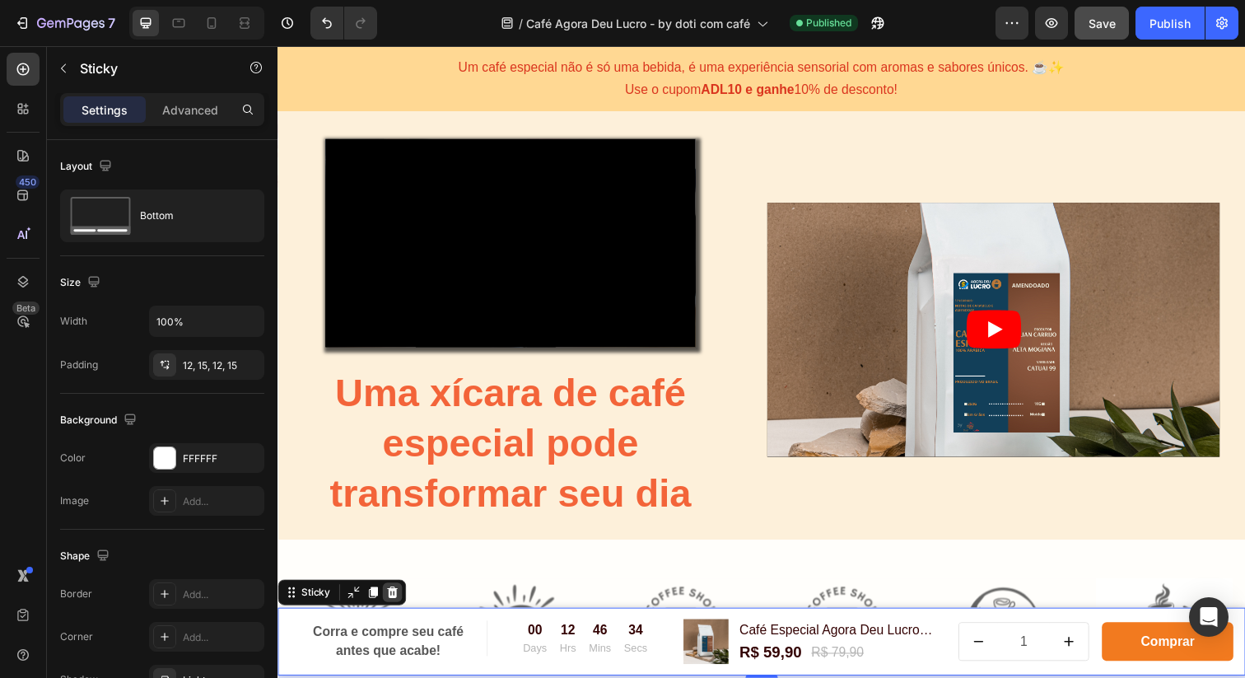
scroll to position [0, 0]
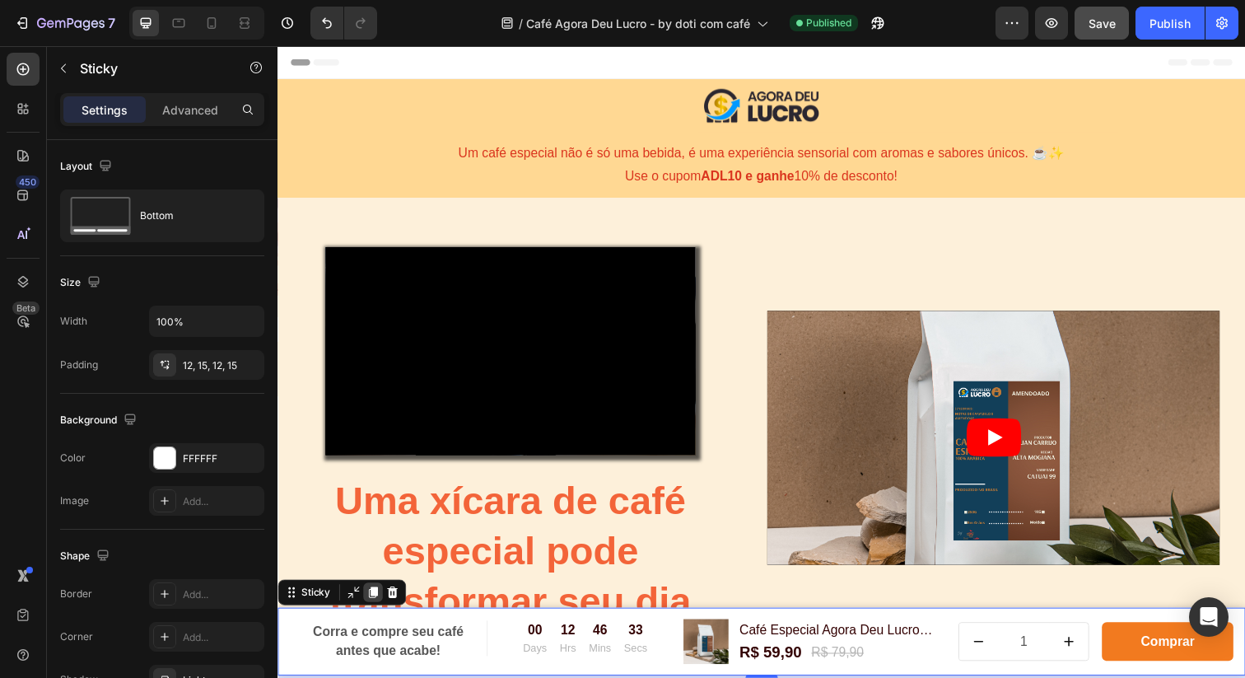
click at [376, 603] on icon at bounding box center [375, 604] width 9 height 12
click at [63, 71] on icon "button" at bounding box center [63, 68] width 5 height 9
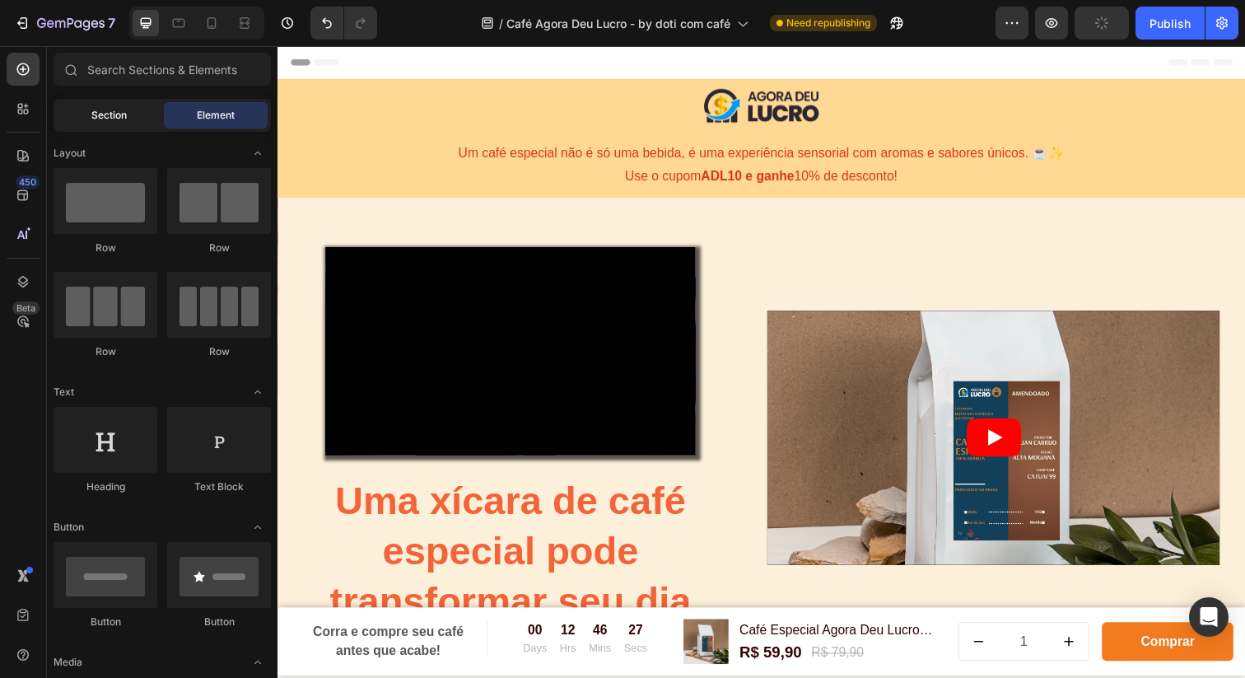
click at [91, 121] on span "Section" at bounding box center [108, 115] width 35 height 15
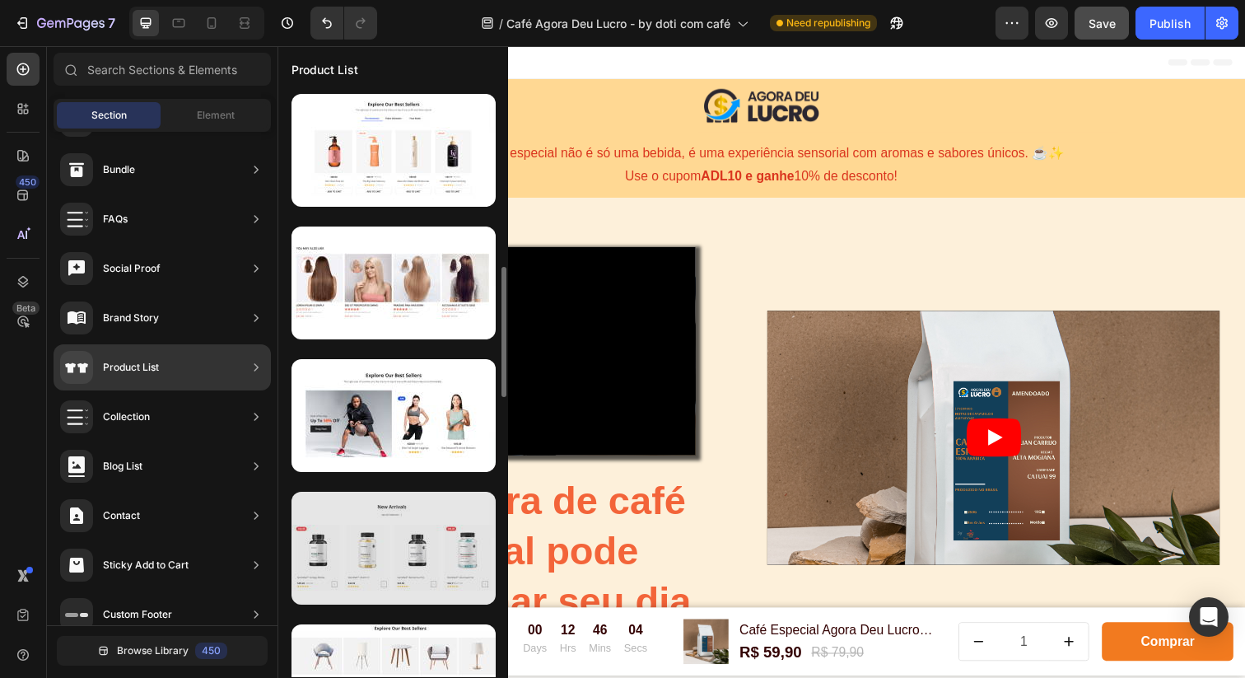
scroll to position [797, 0]
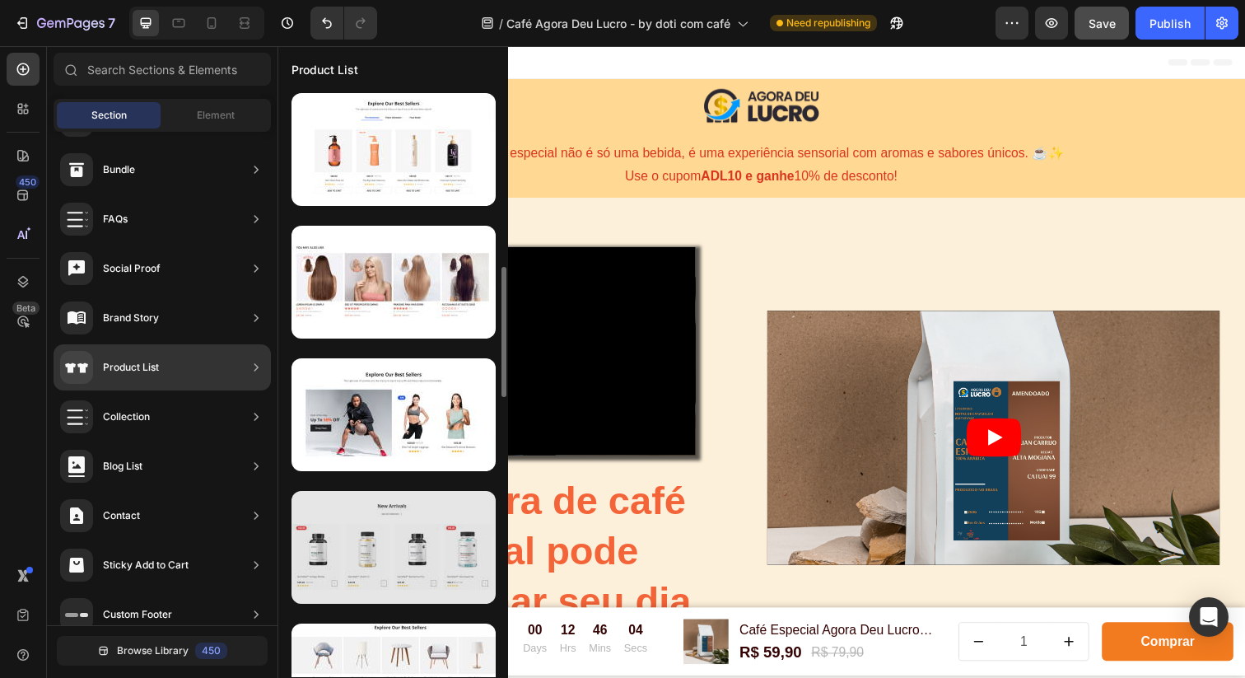
click at [403, 562] on div at bounding box center [394, 547] width 204 height 113
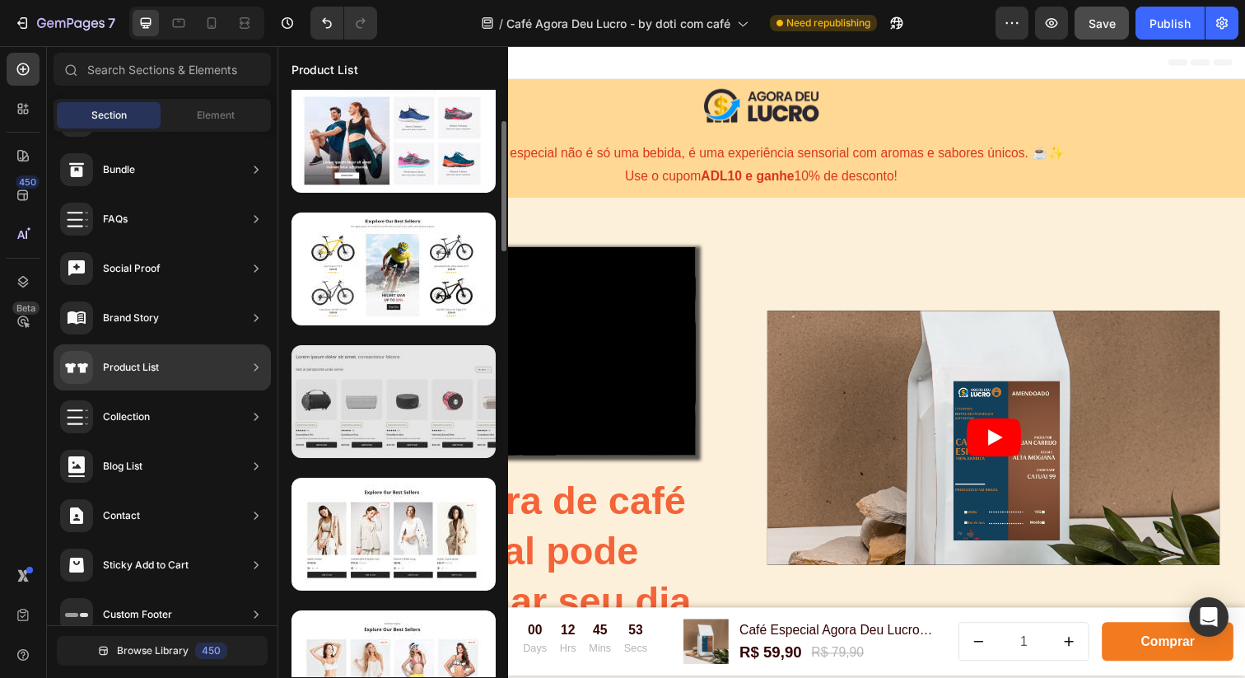
scroll to position [152, 0]
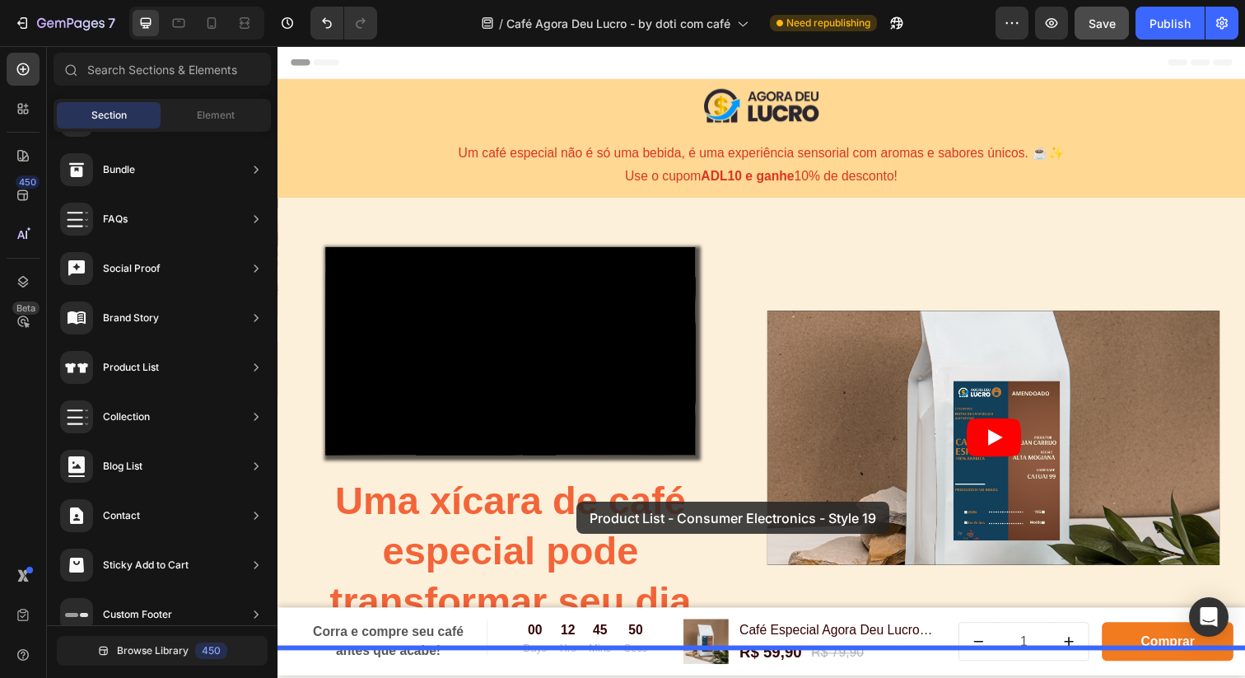
drag, startPoint x: 660, startPoint y: 439, endPoint x: 583, endPoint y: 511, distance: 106.0
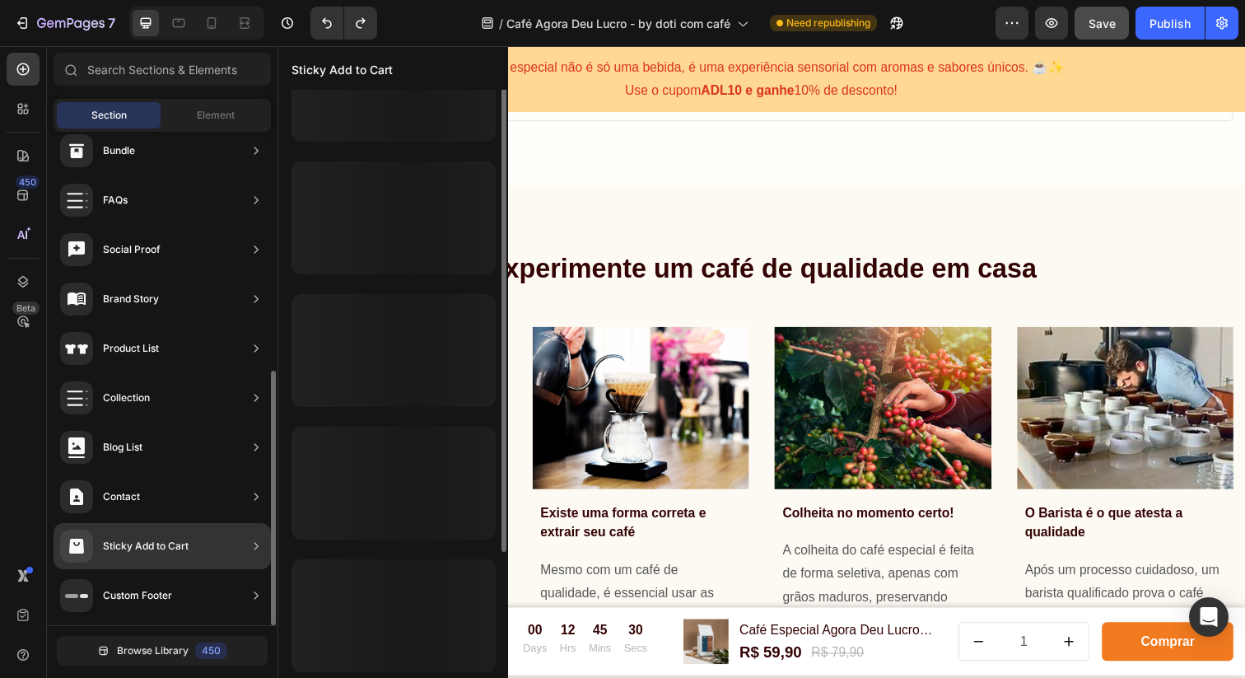
scroll to position [0, 0]
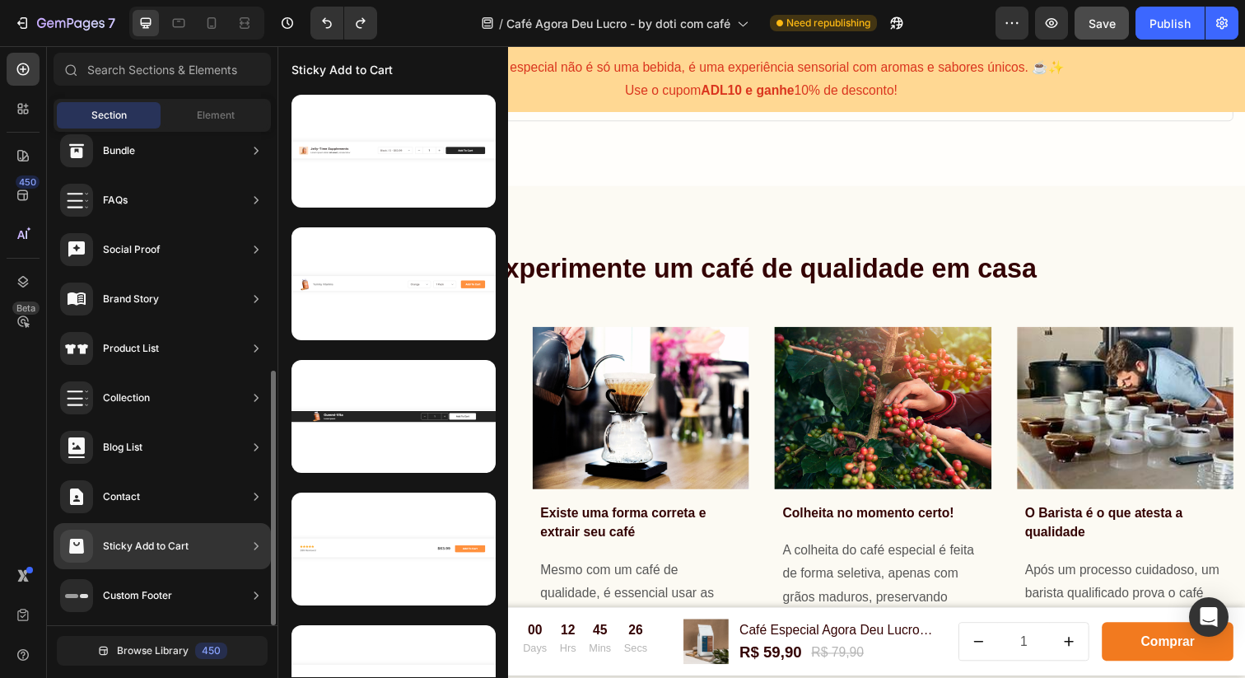
click at [165, 548] on div "Sticky Add to Cart" at bounding box center [146, 546] width 86 height 16
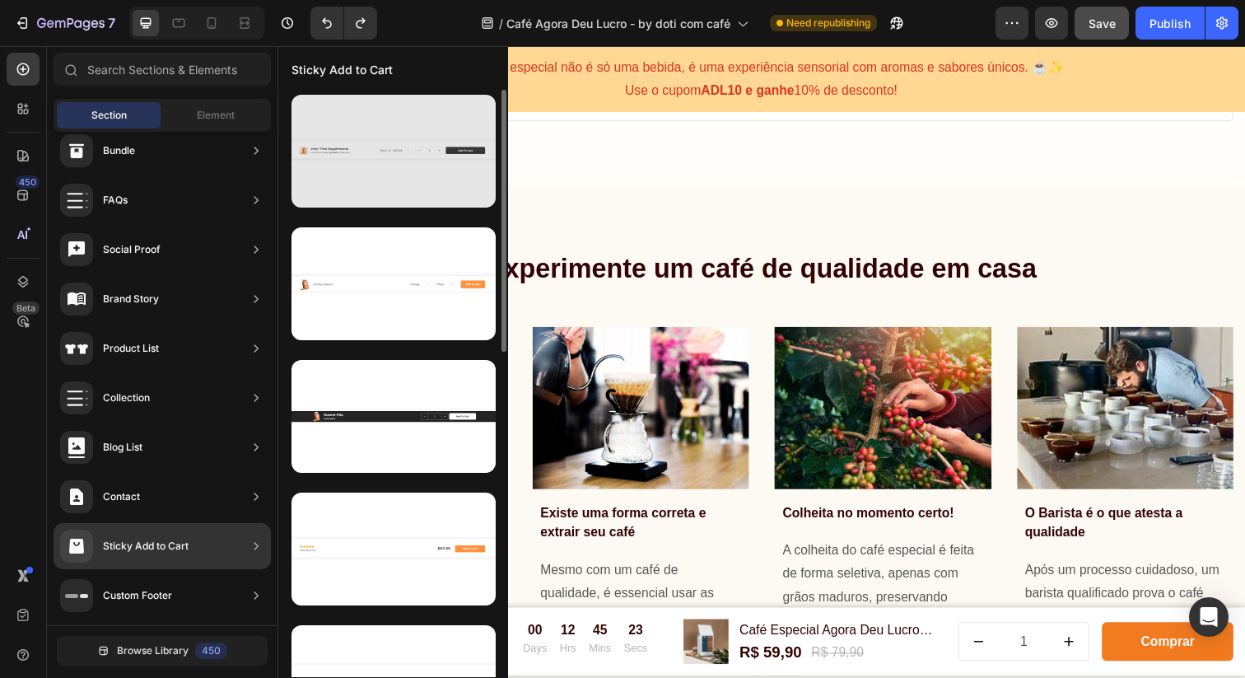
click at [385, 159] on div at bounding box center [394, 151] width 204 height 113
click at [399, 138] on div at bounding box center [394, 151] width 204 height 113
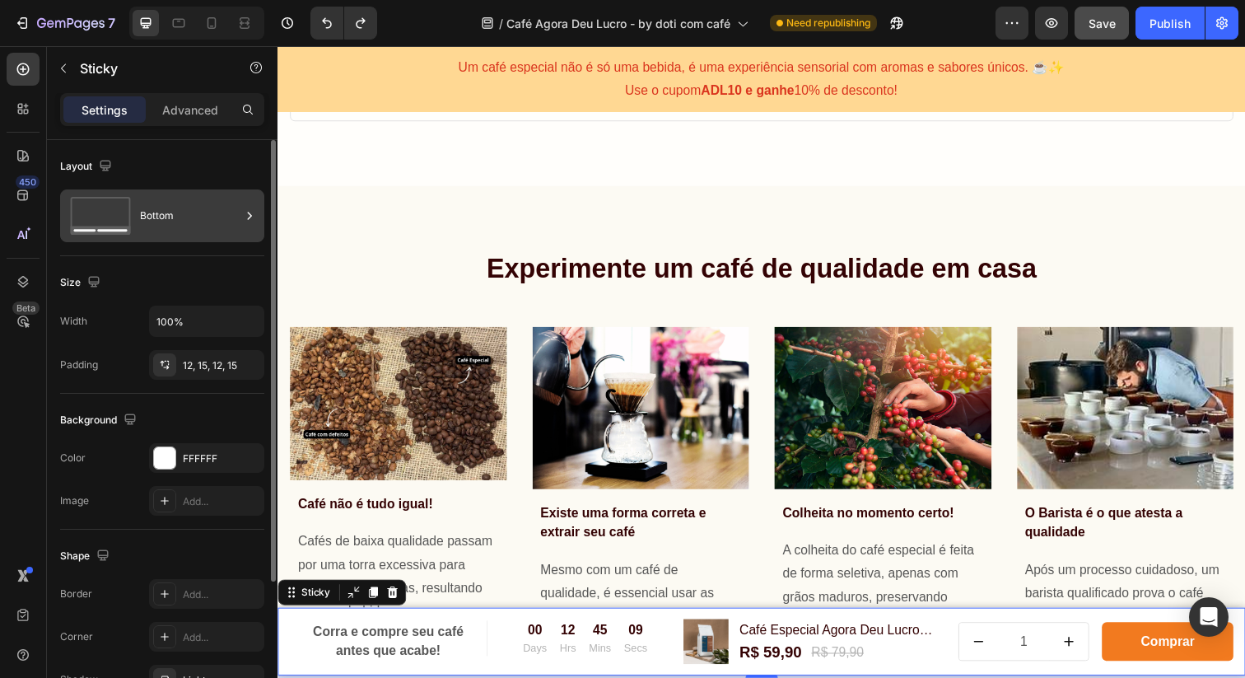
click at [112, 209] on icon at bounding box center [101, 216] width 66 height 38
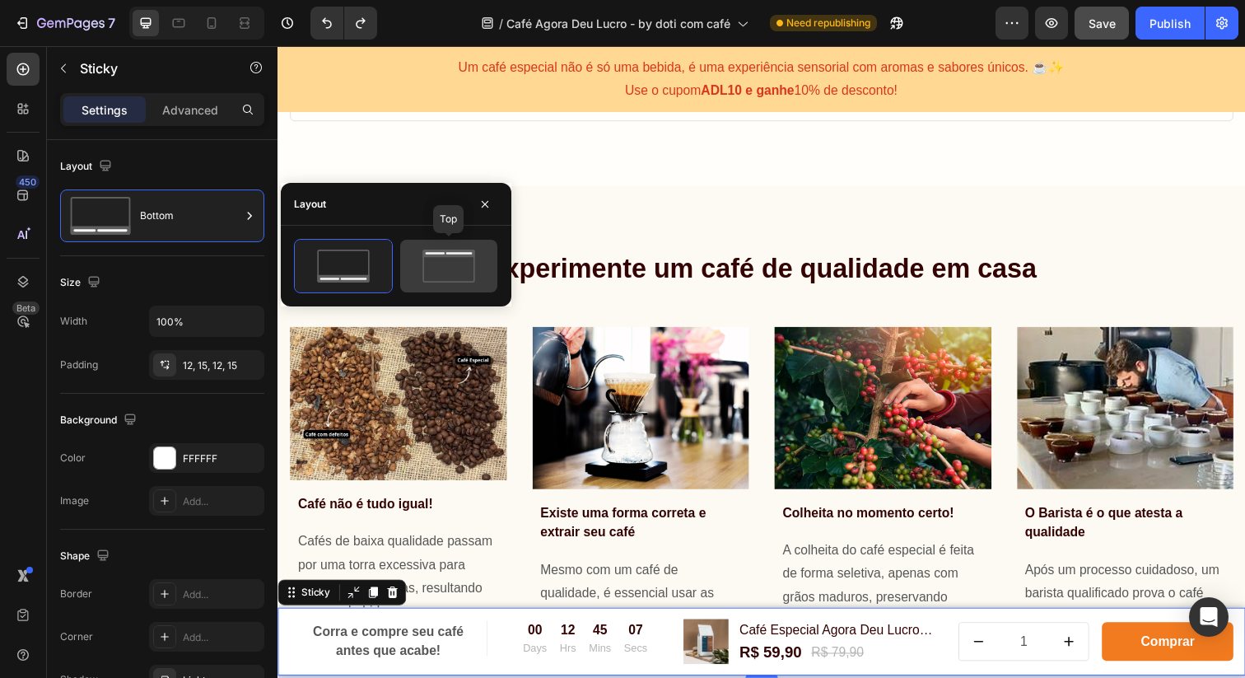
click at [440, 261] on icon at bounding box center [448, 266] width 77 height 33
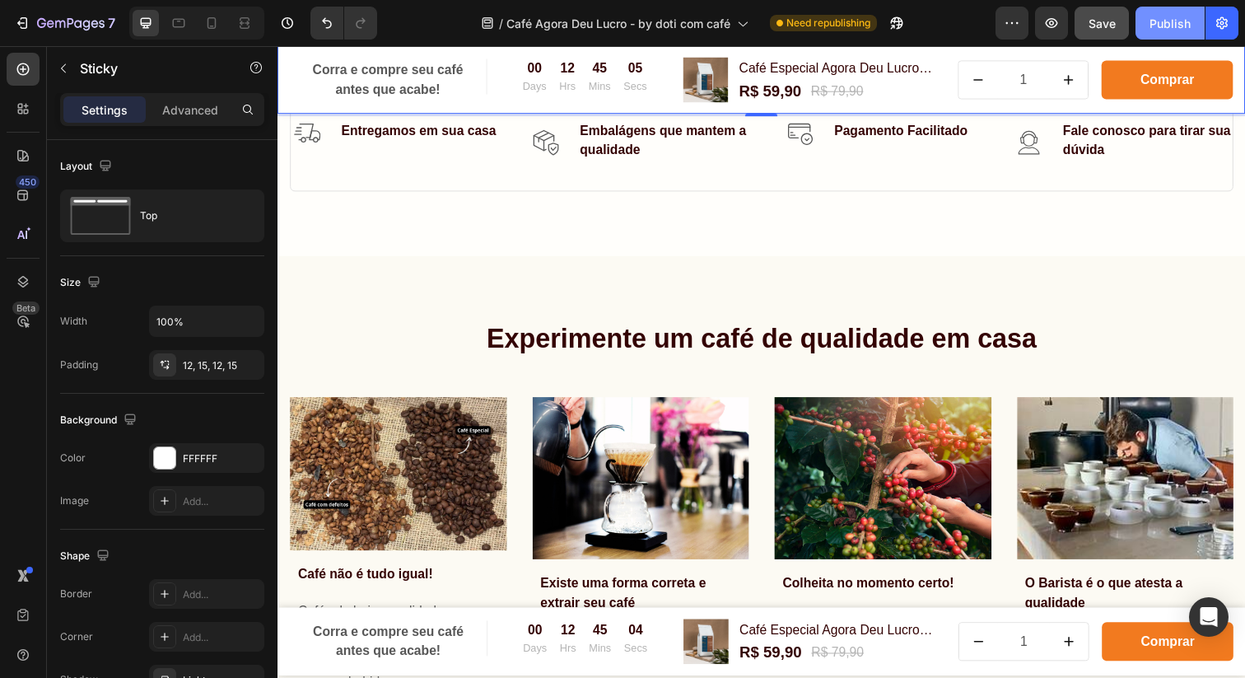
click at [1179, 18] on div "Publish" at bounding box center [1170, 23] width 41 height 17
click at [1049, 24] on icon "button" at bounding box center [1051, 23] width 16 height 16
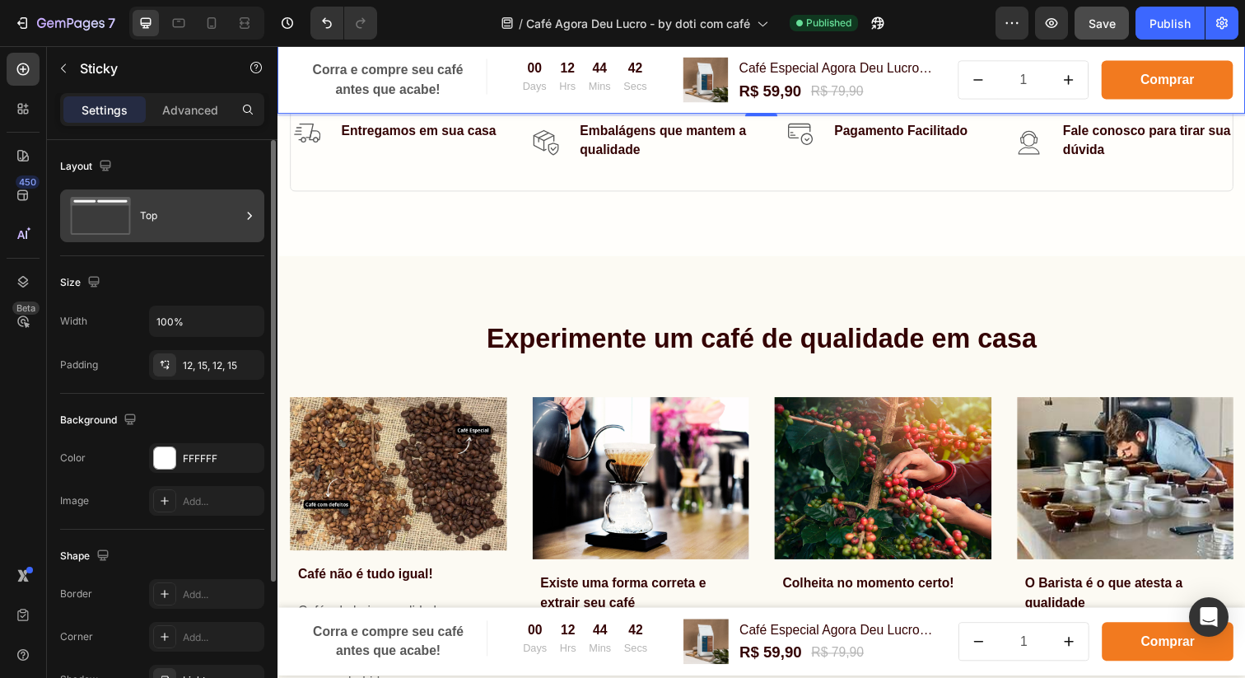
click at [231, 215] on div "Top" at bounding box center [190, 216] width 100 height 38
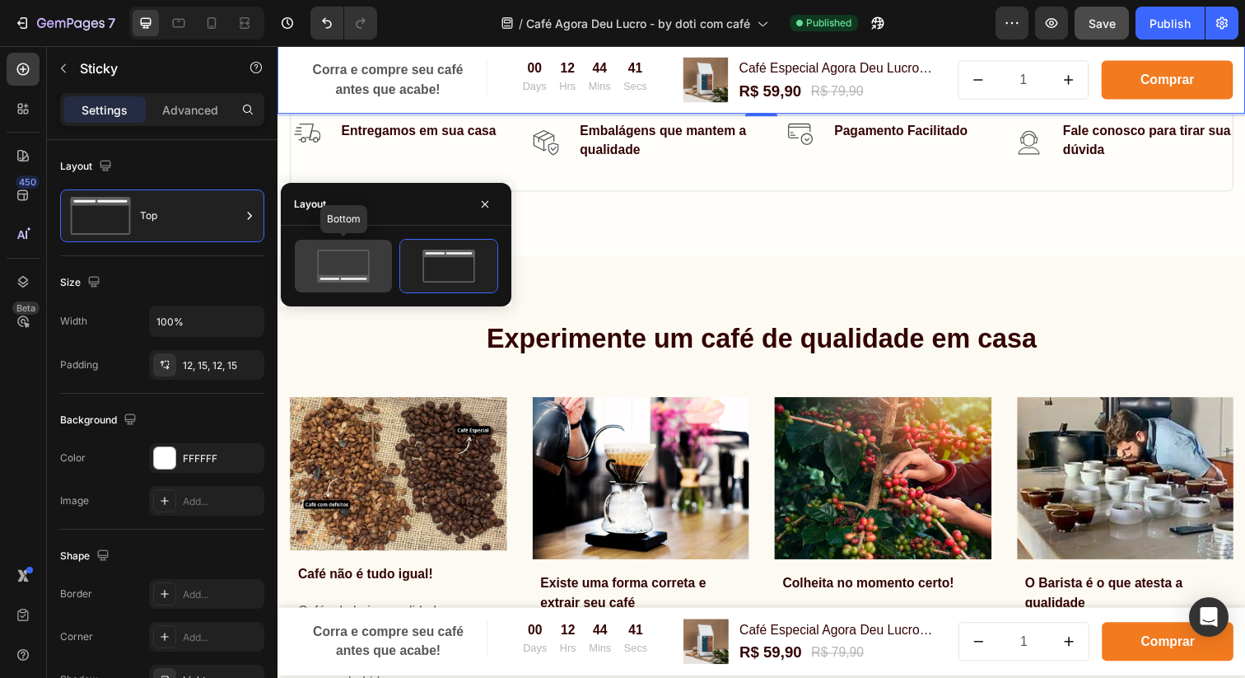
click at [342, 271] on icon at bounding box center [343, 266] width 77 height 33
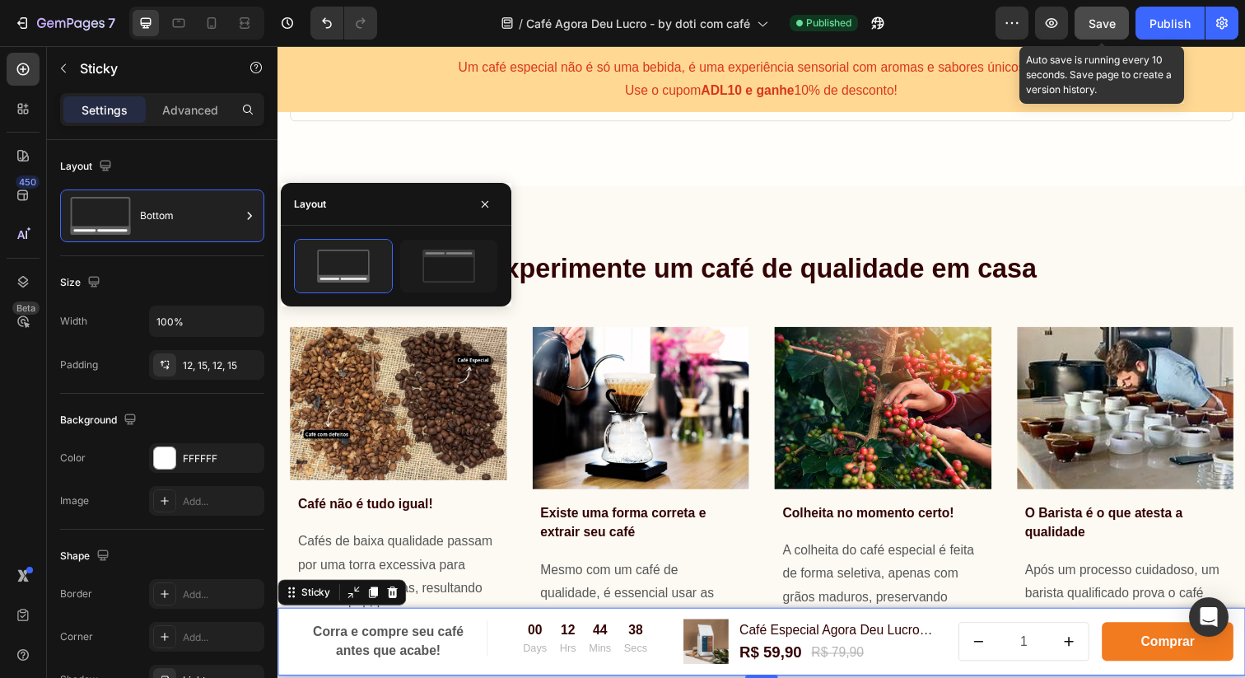
click at [1104, 26] on span "Save" at bounding box center [1102, 23] width 27 height 14
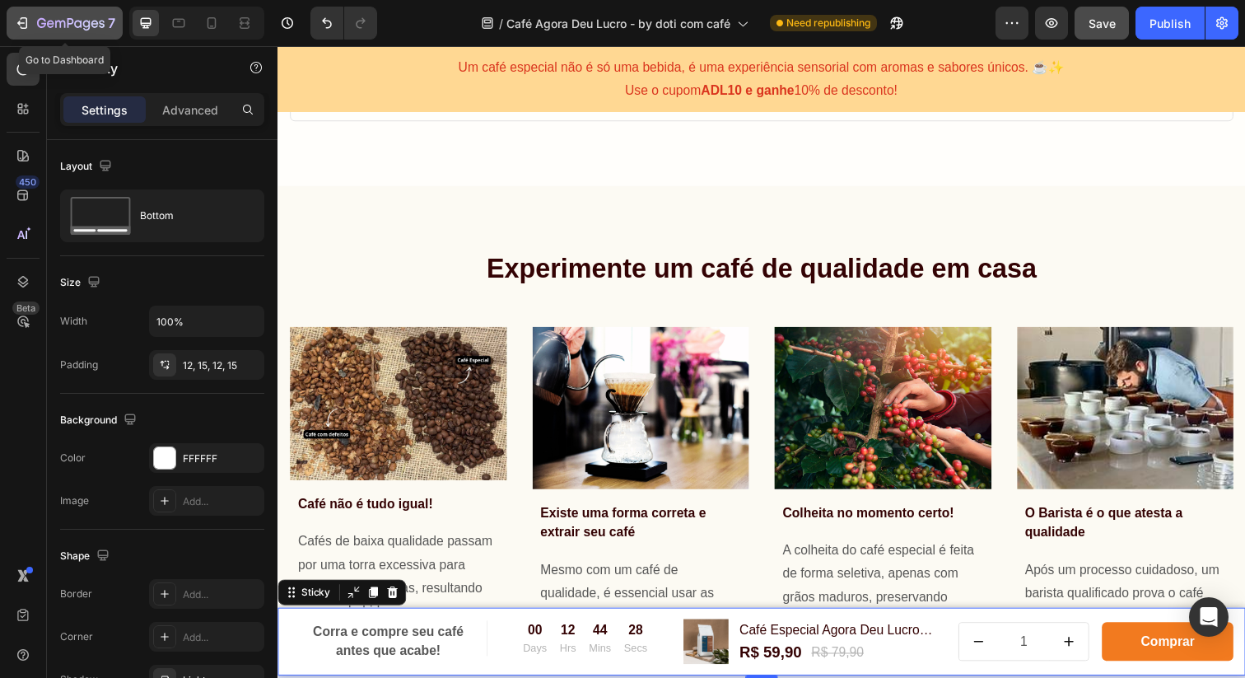
click at [58, 21] on icon "button" at bounding box center [71, 24] width 68 height 14
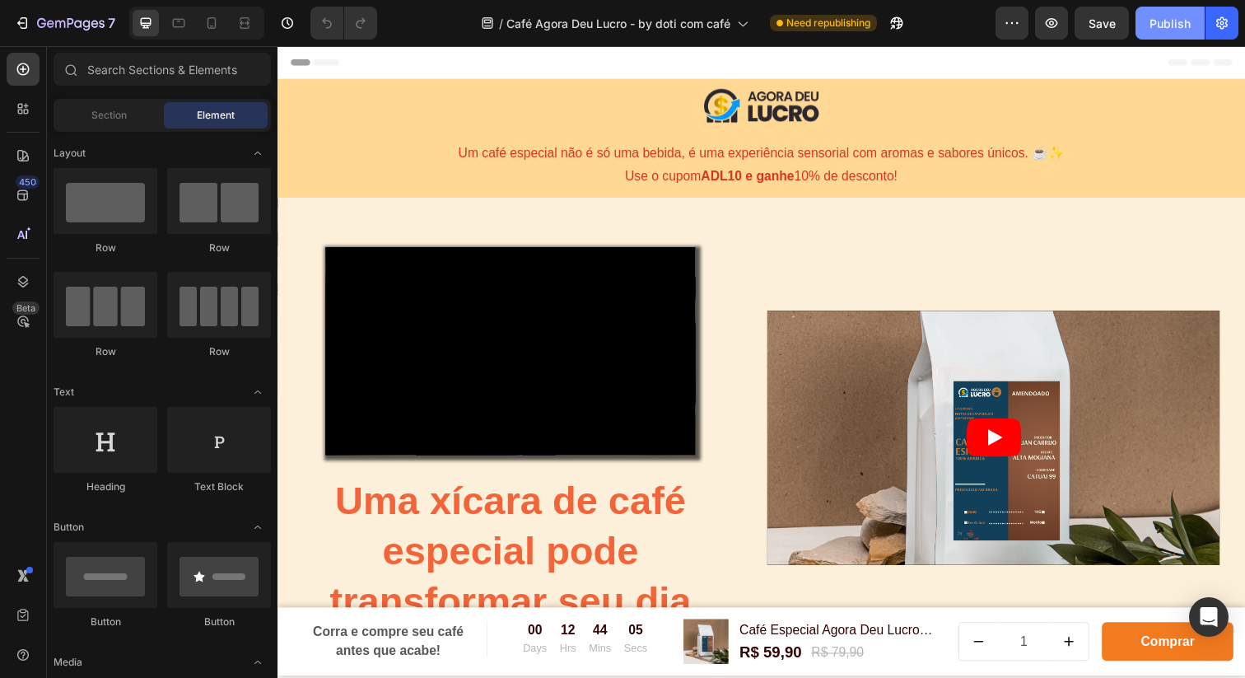
click at [1166, 19] on div "Publish" at bounding box center [1170, 23] width 41 height 17
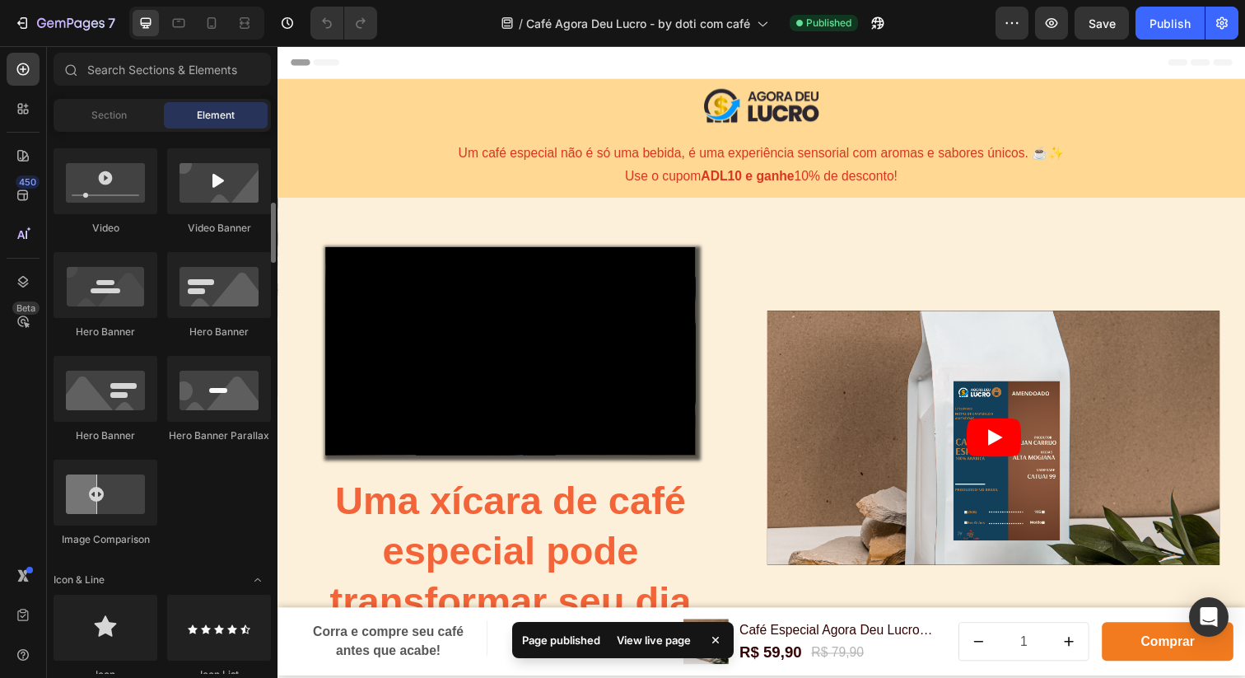
scroll to position [633, 0]
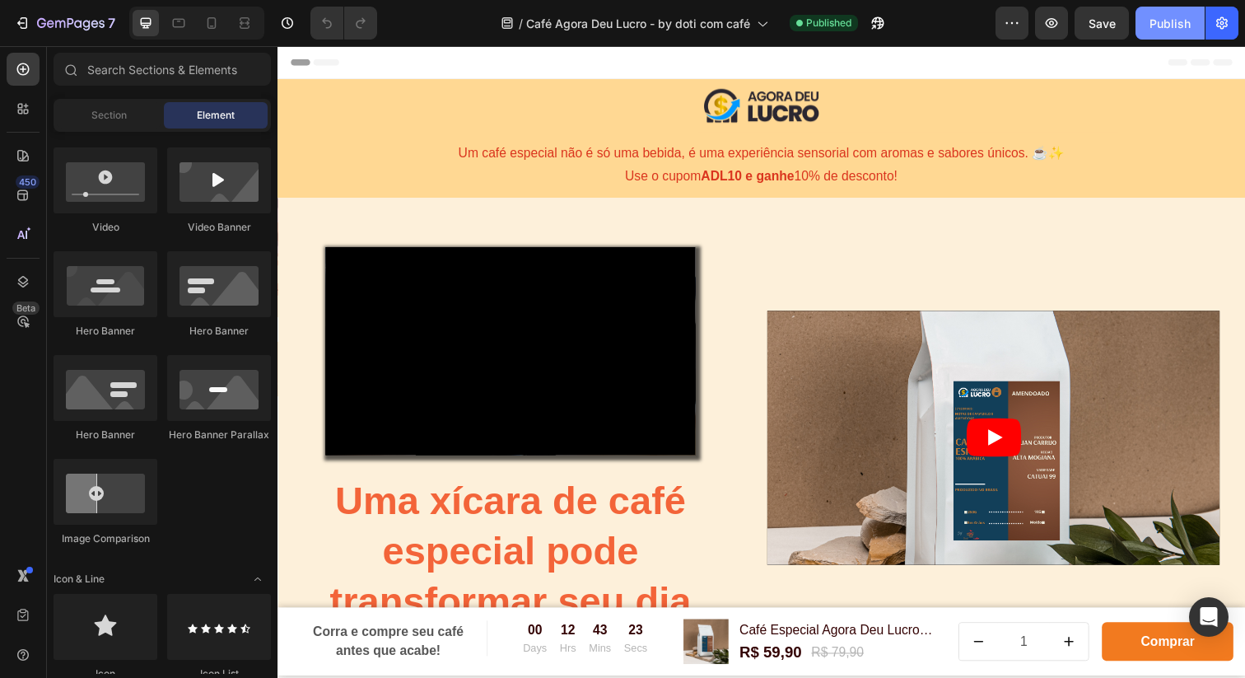
click at [1169, 28] on div "Publish" at bounding box center [1170, 23] width 41 height 17
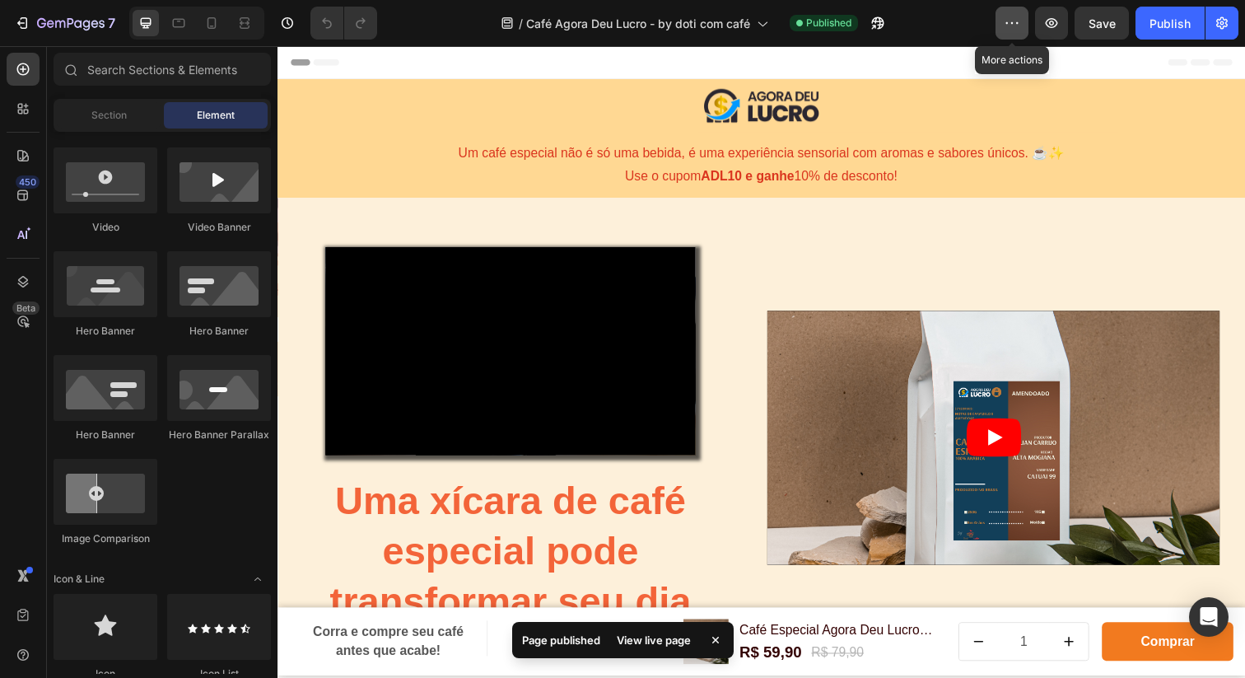
click at [1012, 26] on icon "button" at bounding box center [1012, 23] width 16 height 16
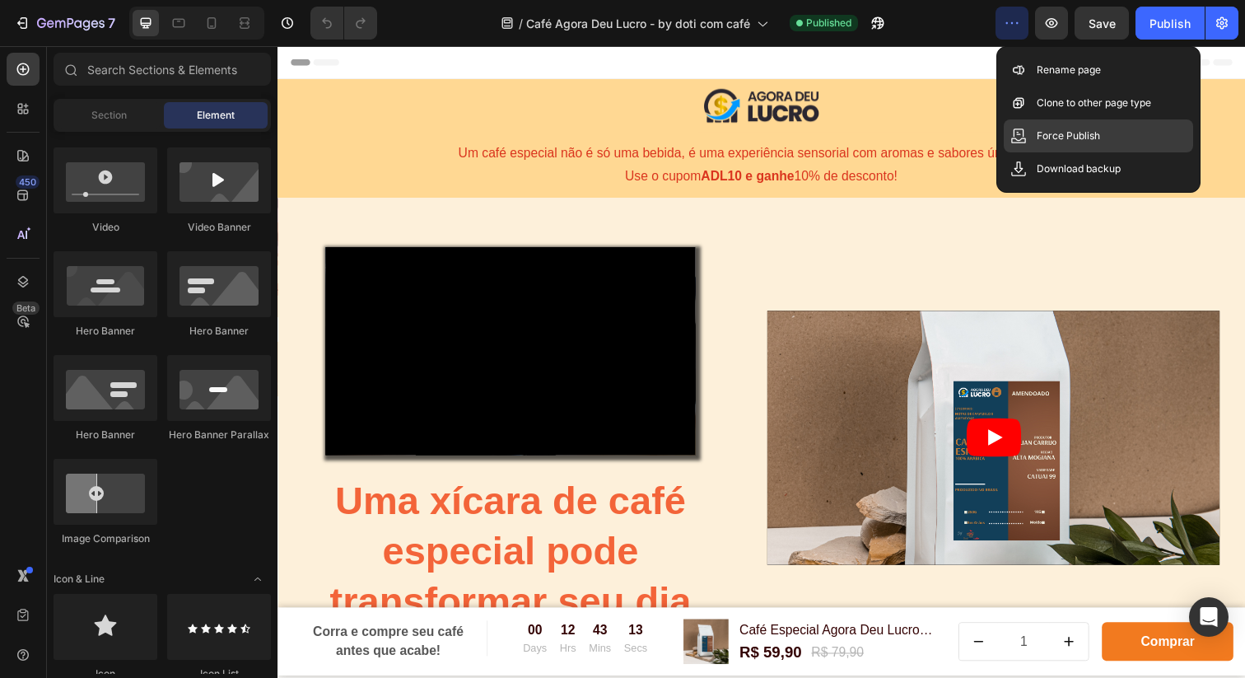
click at [1067, 134] on p "Force Publish" at bounding box center [1068, 136] width 63 height 16
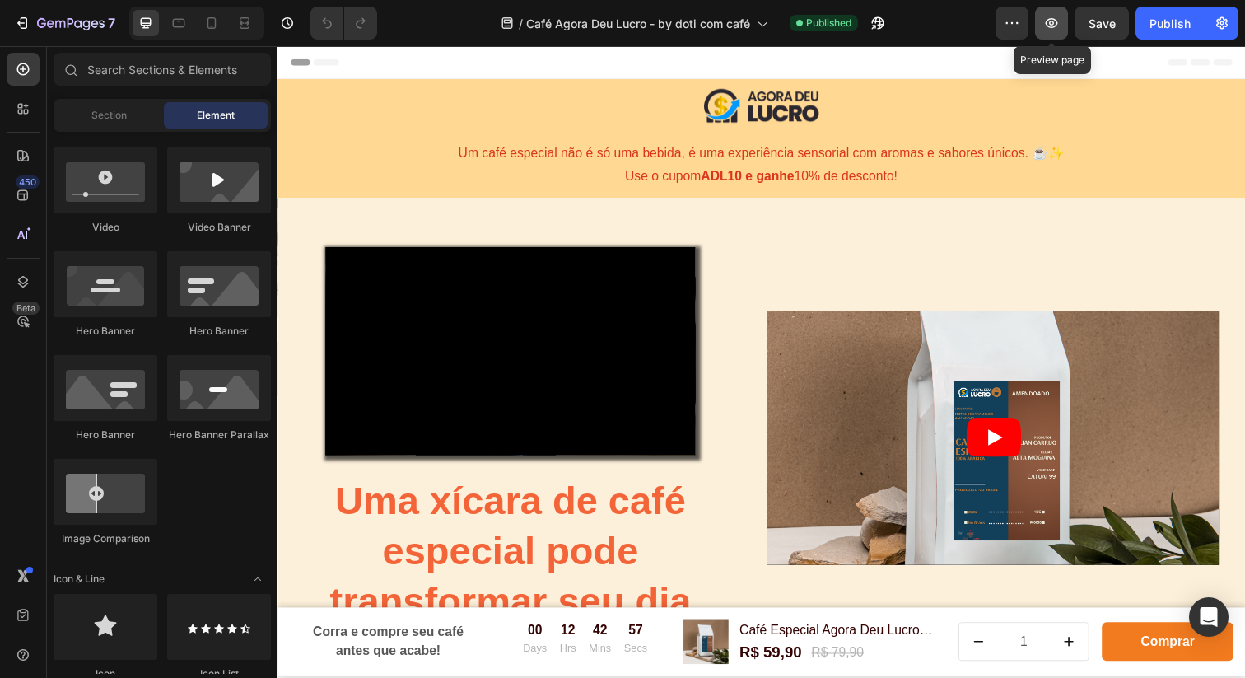
click at [1052, 23] on icon "button" at bounding box center [1051, 23] width 16 height 16
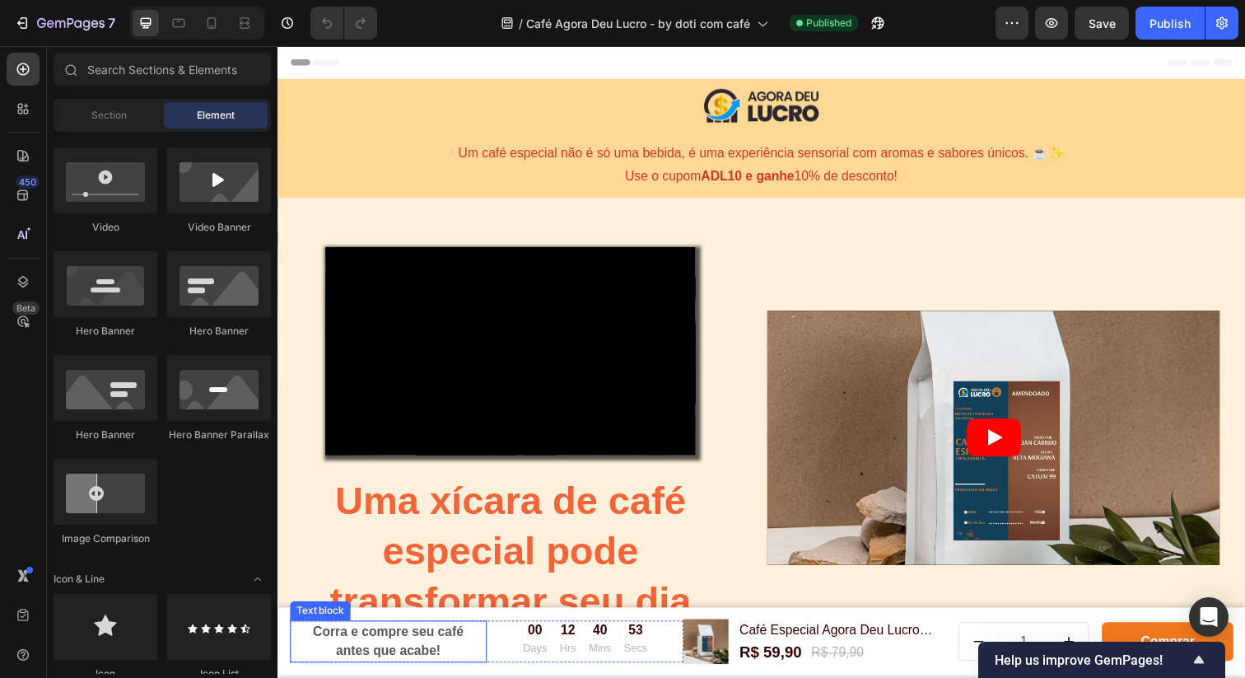
scroll to position [1, 0]
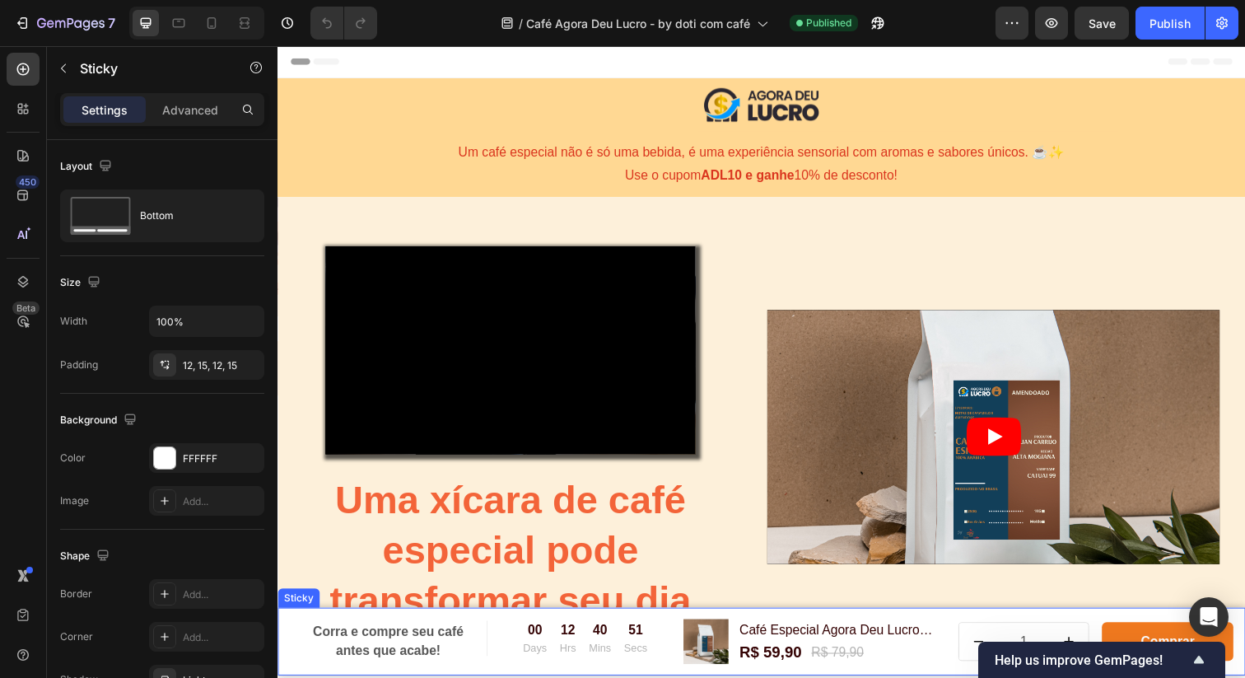
click at [287, 632] on div "Corra e compre seu café antes que acabe! Text block 00 Days 12 Hrs 40 Mins 51 S…" at bounding box center [772, 653] width 988 height 69
click at [287, 632] on div "Corra e compre seu café antes que acabe! Text block 00 Days 12 Hrs 40 Mins 50 S…" at bounding box center [772, 653] width 988 height 69
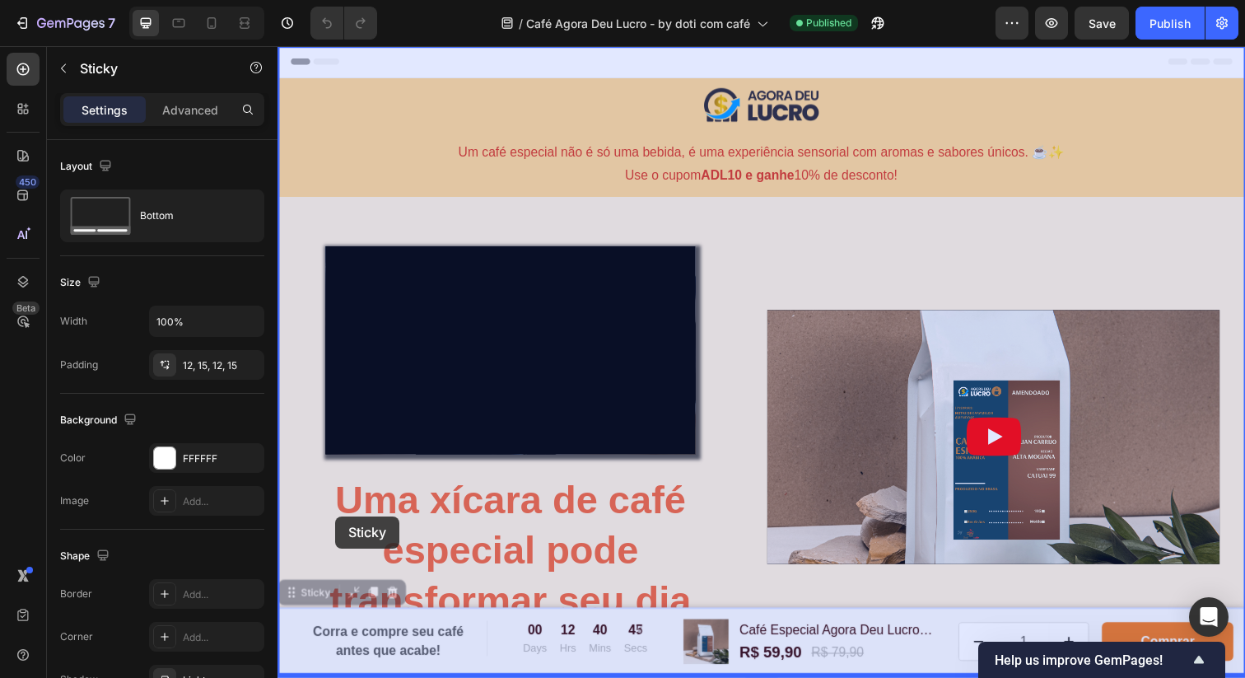
drag, startPoint x: 306, startPoint y: 606, endPoint x: 336, endPoint y: 526, distance: 85.5
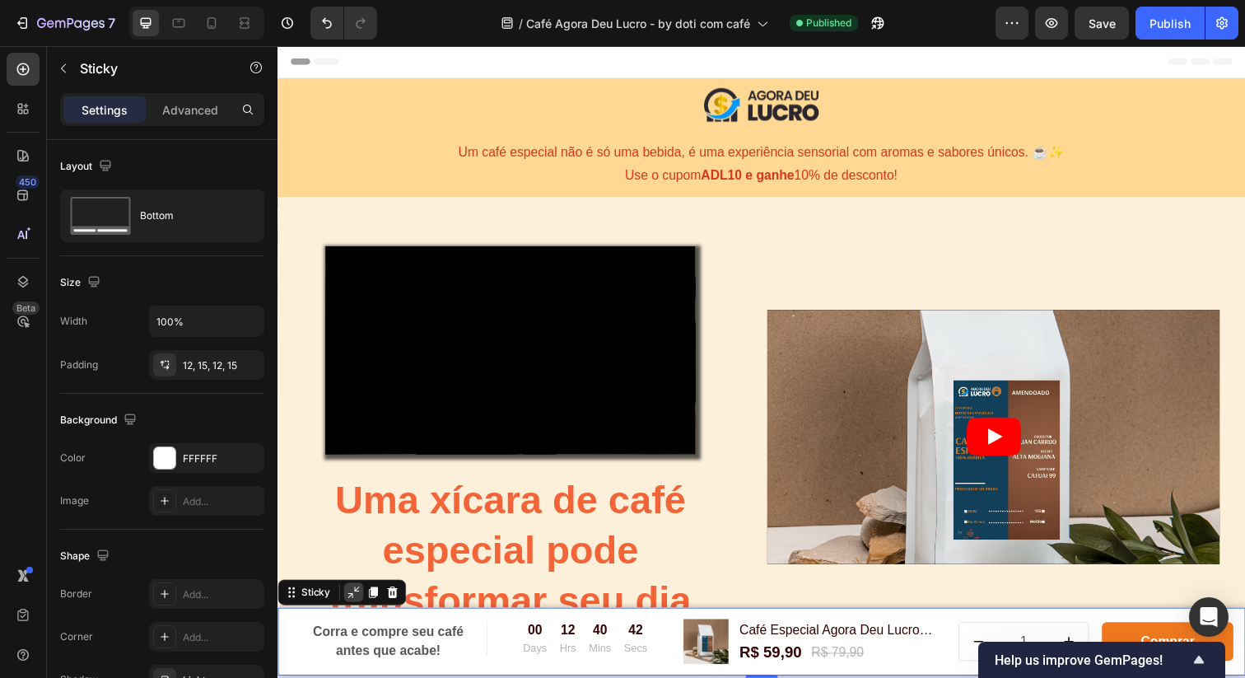
click at [355, 605] on icon at bounding box center [354, 603] width 13 height 13
click at [286, 631] on div "Corra e compre seu café antes que acabe! Text block 00 Days 12 Hrs 40 Mins 39 S…" at bounding box center [772, 653] width 988 height 69
click at [354, 607] on icon at bounding box center [354, 603] width 13 height 13
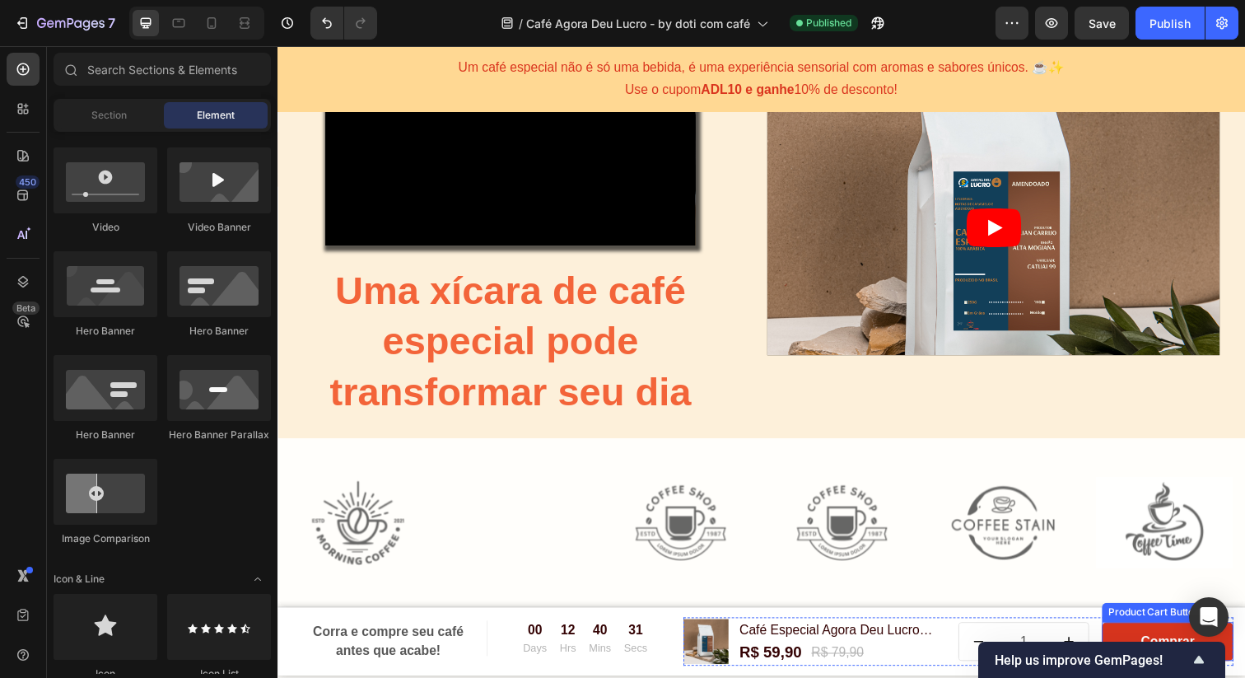
scroll to position [218, 0]
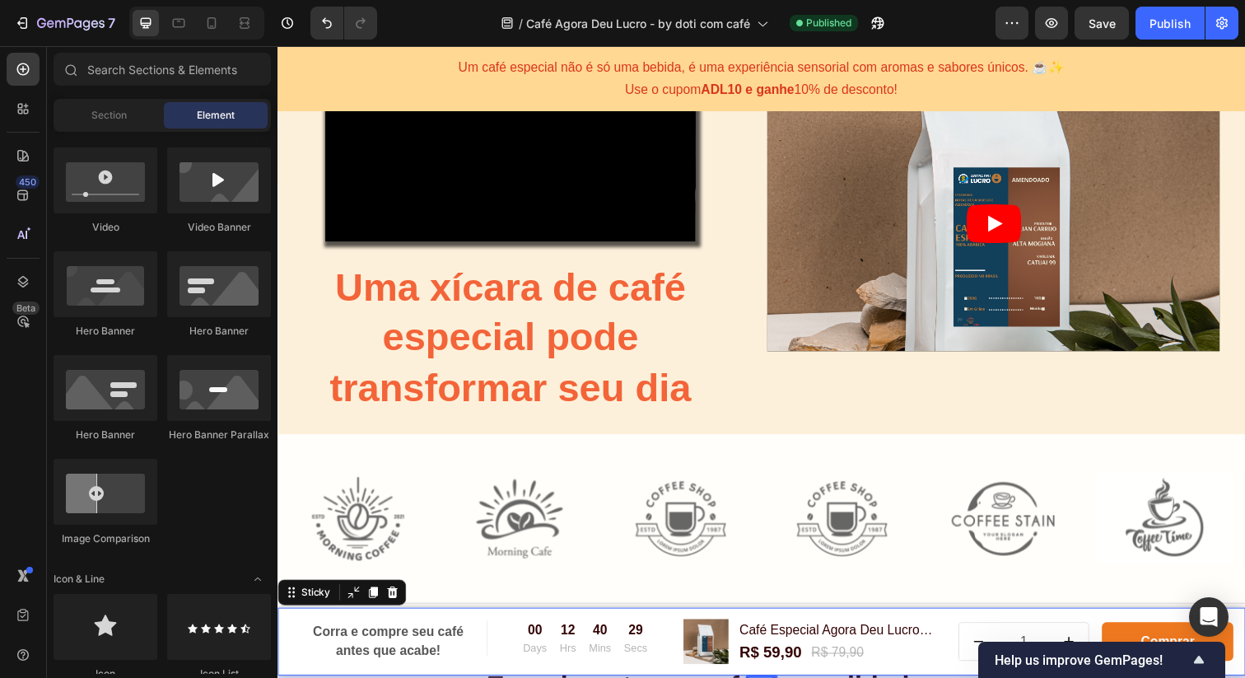
click at [282, 656] on div "Corra e compre seu café antes que acabe! Text block 00 Days 12 Hrs 40 Mins 29 S…" at bounding box center [772, 653] width 988 height 69
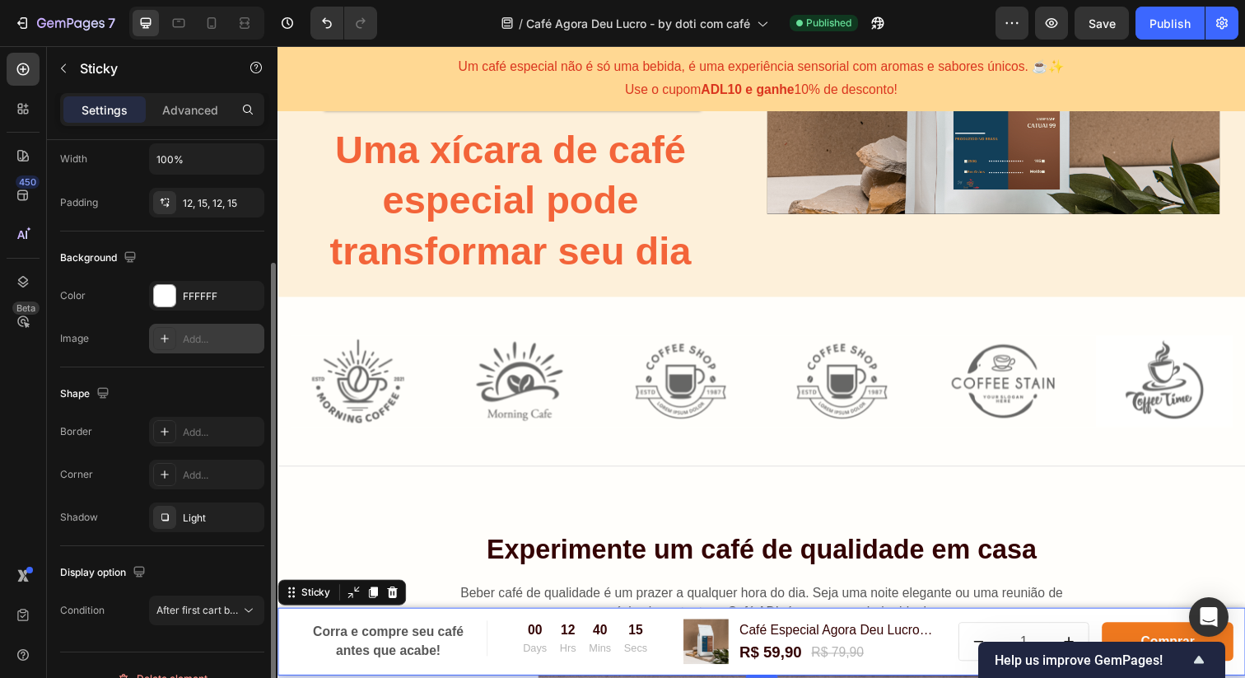
scroll to position [189, 0]
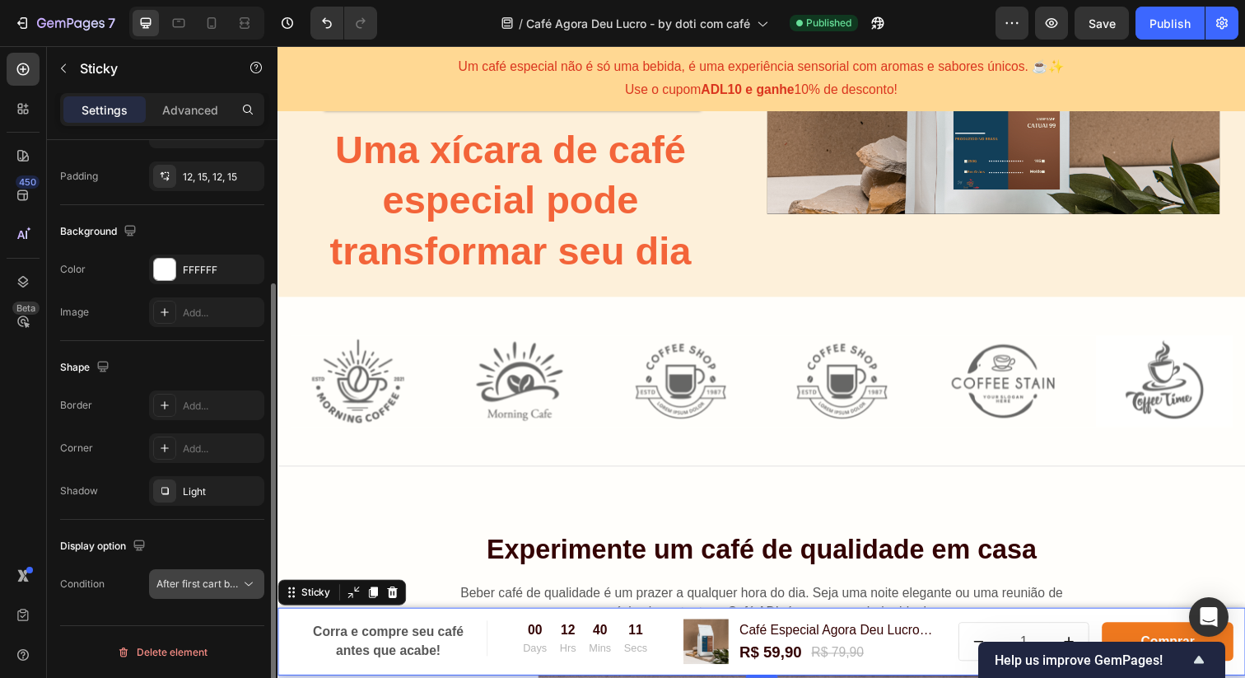
click at [249, 581] on icon at bounding box center [248, 584] width 16 height 16
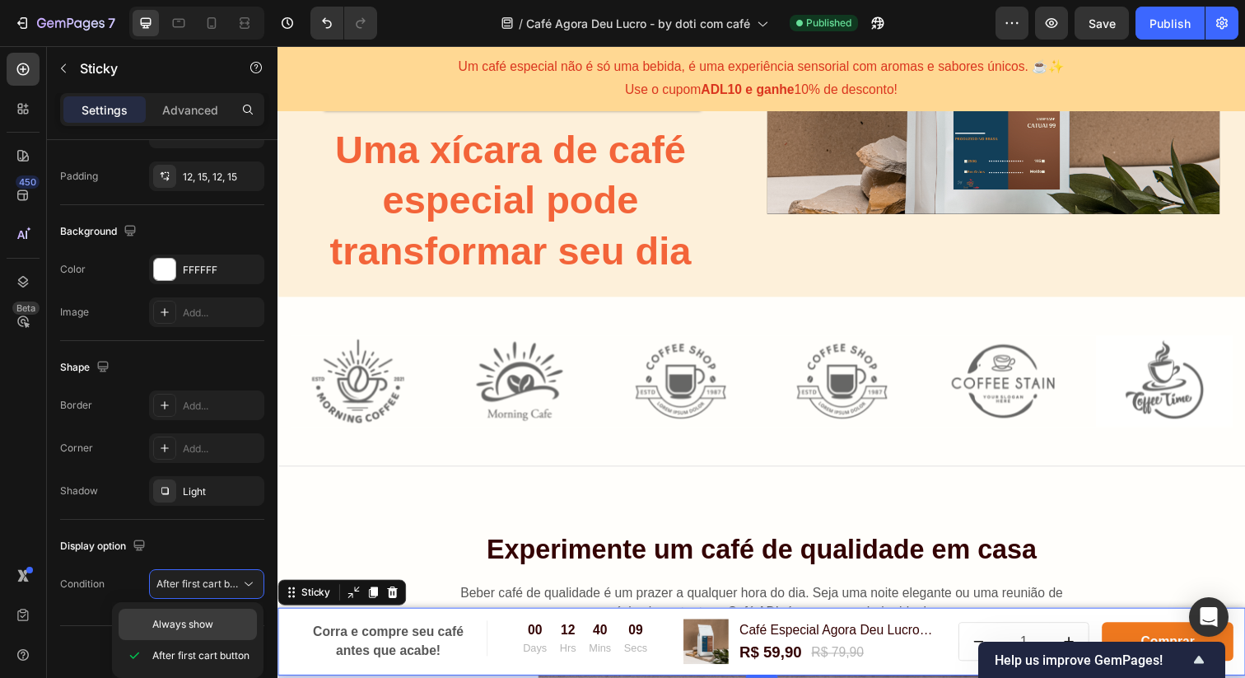
click at [202, 625] on span "Always show" at bounding box center [182, 624] width 61 height 15
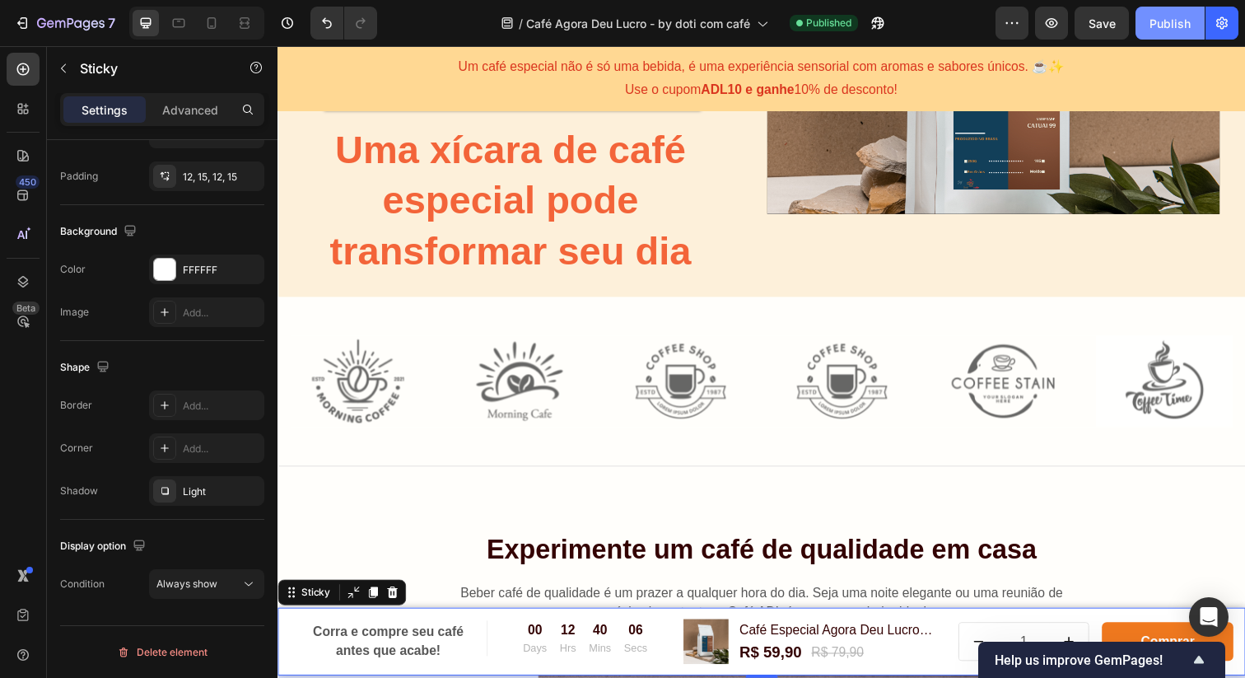
click at [1171, 22] on div "Publish" at bounding box center [1170, 23] width 41 height 17
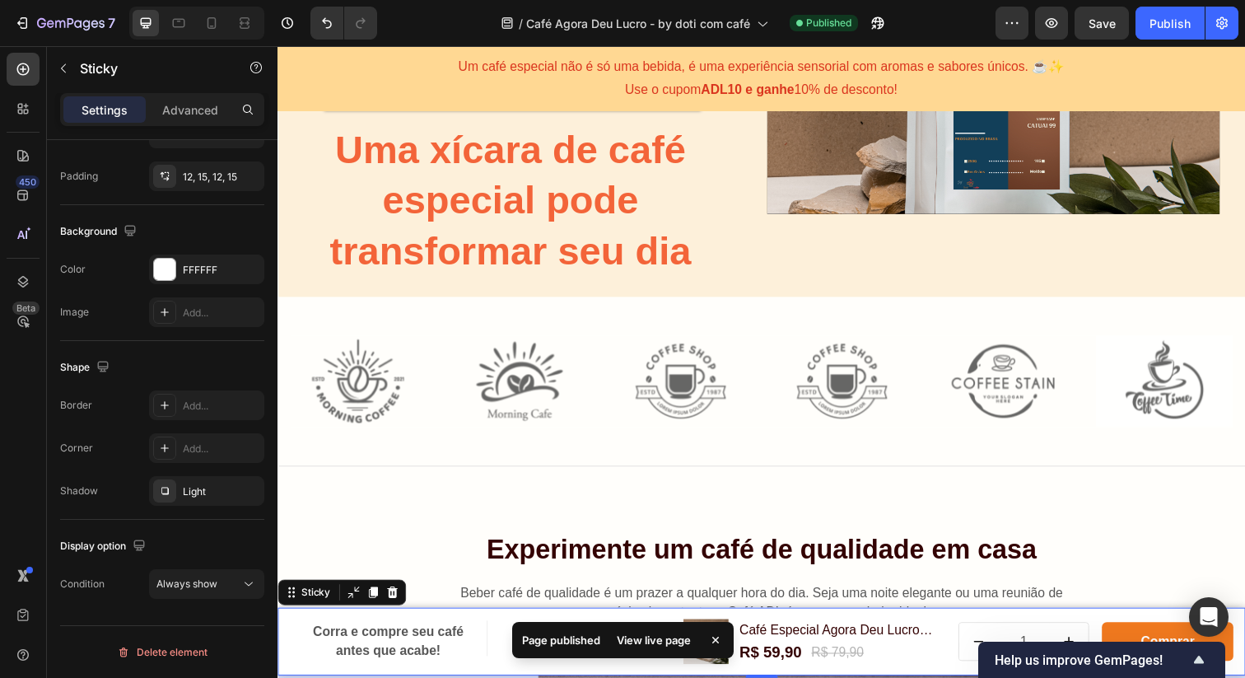
click at [656, 639] on div "View live page" at bounding box center [654, 639] width 94 height 23
